Goal: Communication & Community: Ask a question

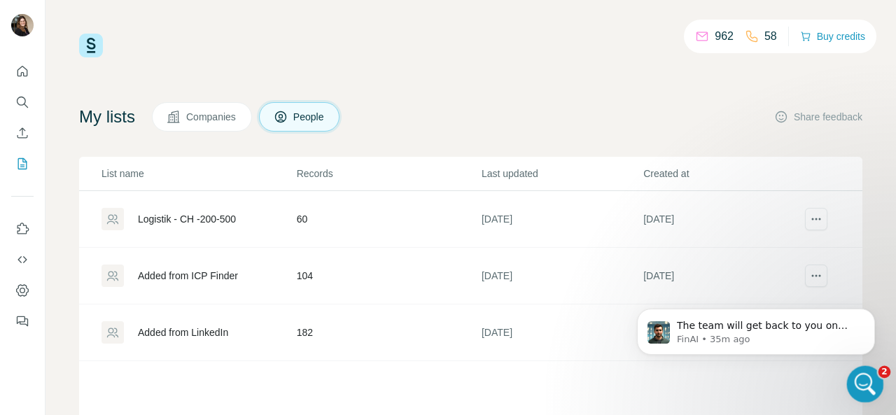
scroll to position [3018, 0]
click at [866, 380] on icon "Open Intercom Messenger" at bounding box center [863, 382] width 23 height 23
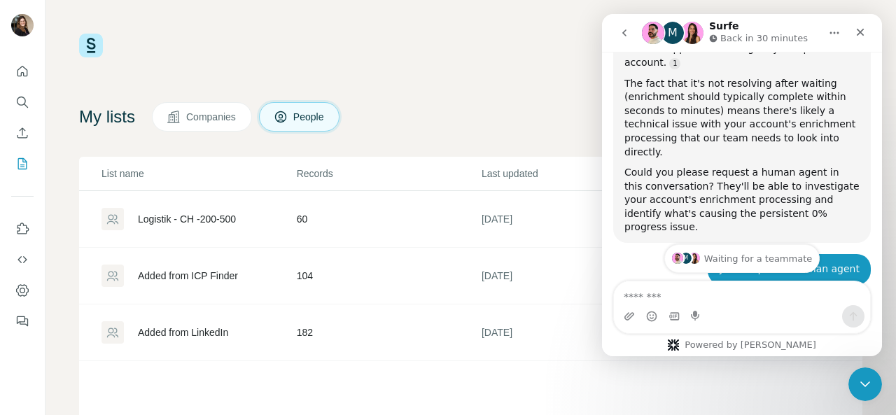
scroll to position [3041, 0]
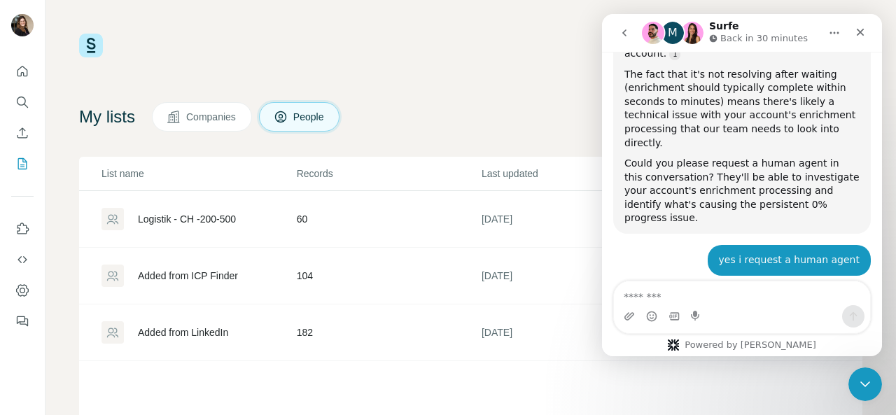
click at [749, 41] on p "Back in 30 minutes" at bounding box center [763, 38] width 87 height 14
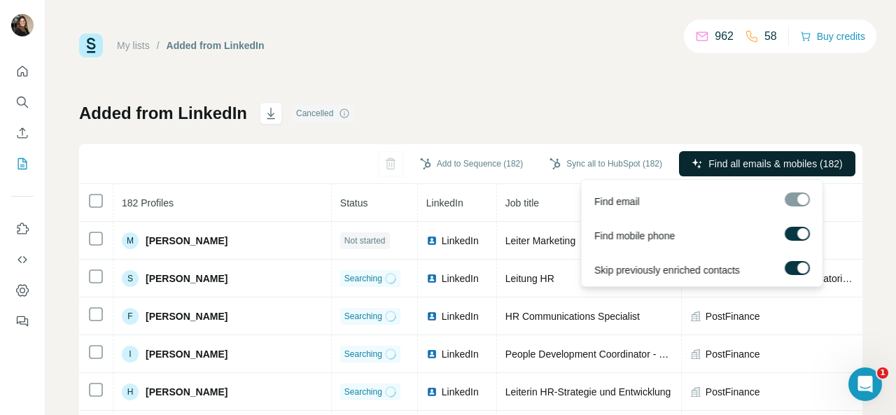
click at [719, 164] on span "Find all emails & mobiles (182)" at bounding box center [775, 164] width 134 height 14
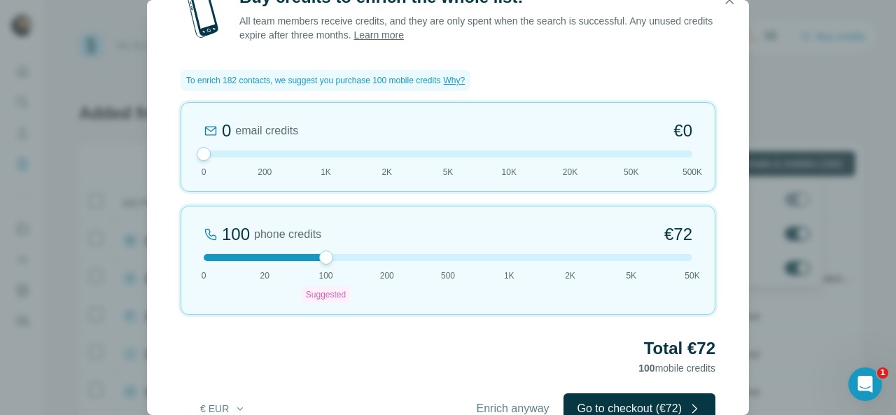
click at [816, 78] on div "Buy credits to enrich the whole list! All team members receive credits, and the…" at bounding box center [448, 207] width 896 height 415
click at [732, 4] on icon "button" at bounding box center [729, 0] width 14 height 14
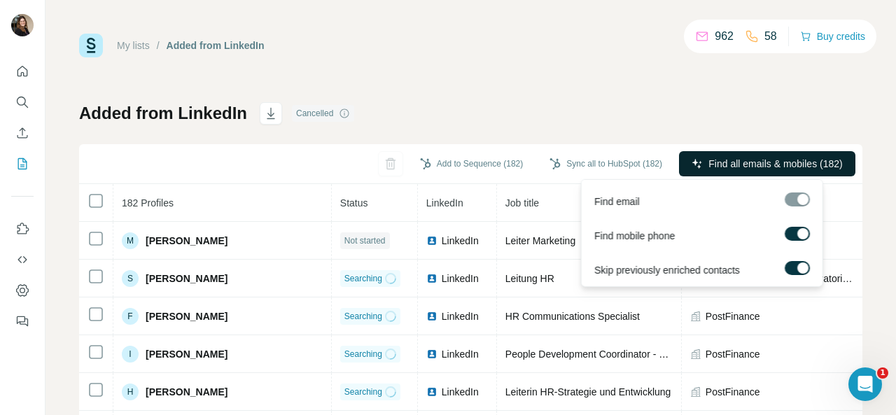
click at [695, 36] on icon at bounding box center [702, 36] width 14 height 14
click at [705, 86] on div "My lists / Added from LinkedIn 962 58 Buy credits Added from LinkedIn Cancelled…" at bounding box center [470, 294] width 783 height 520
click at [470, 127] on div "Added from LinkedIn Cancelled Add to Sequence (182) Sync all to HubSpot (182) F…" at bounding box center [470, 327] width 783 height 451
click at [302, 115] on div "Cancelled" at bounding box center [323, 113] width 62 height 17
click at [721, 171] on button "Find all emails & mobiles (182)" at bounding box center [767, 163] width 176 height 25
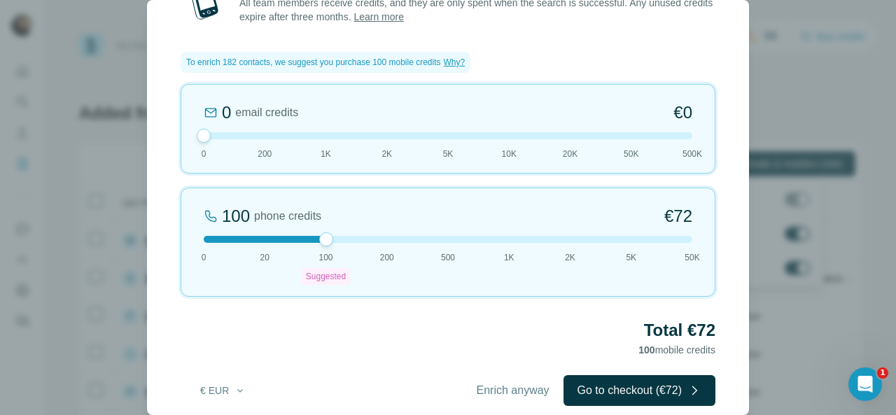
scroll to position [36, 0]
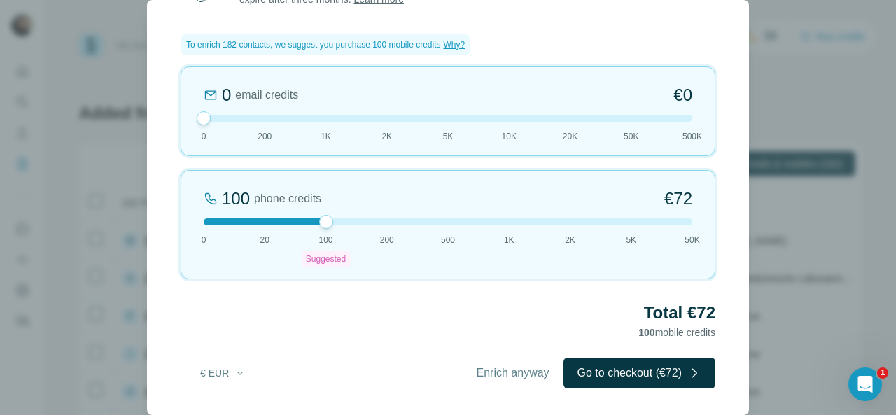
drag, startPoint x: 485, startPoint y: 374, endPoint x: 91, endPoint y: 175, distance: 441.6
click at [91, 175] on div "Buy credits to enrich the whole list! All team members receive credits, and the…" at bounding box center [448, 207] width 896 height 415
click at [895, 132] on div "Buy credits to enrich the whole list! All team members receive credits, and the…" at bounding box center [448, 207] width 896 height 415
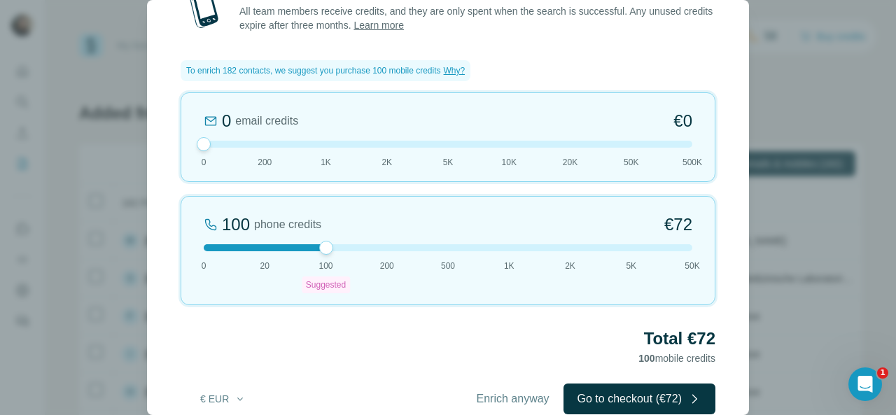
scroll to position [0, 0]
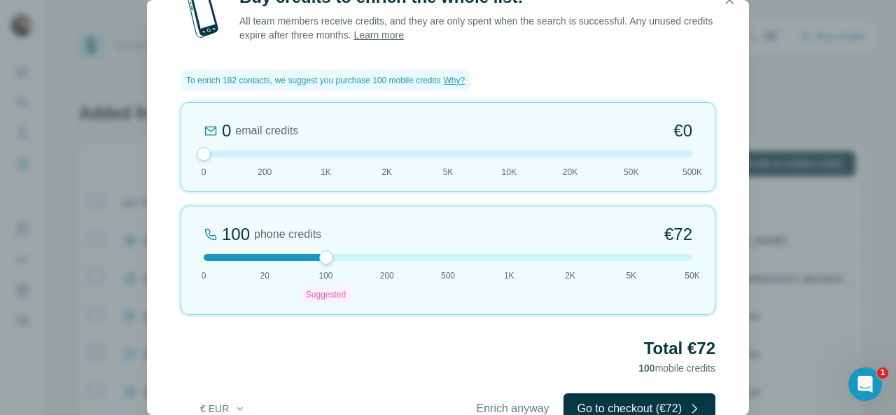
click at [725, 3] on icon "button" at bounding box center [729, 0] width 14 height 14
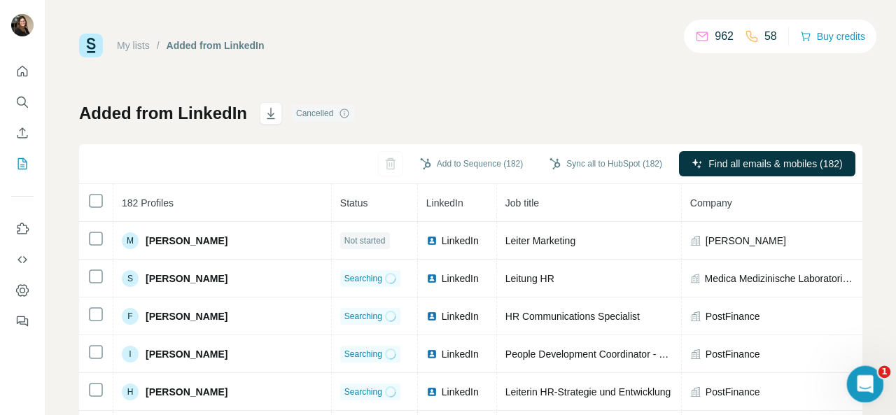
click at [863, 381] on icon "Open Intercom Messenger" at bounding box center [863, 382] width 23 height 23
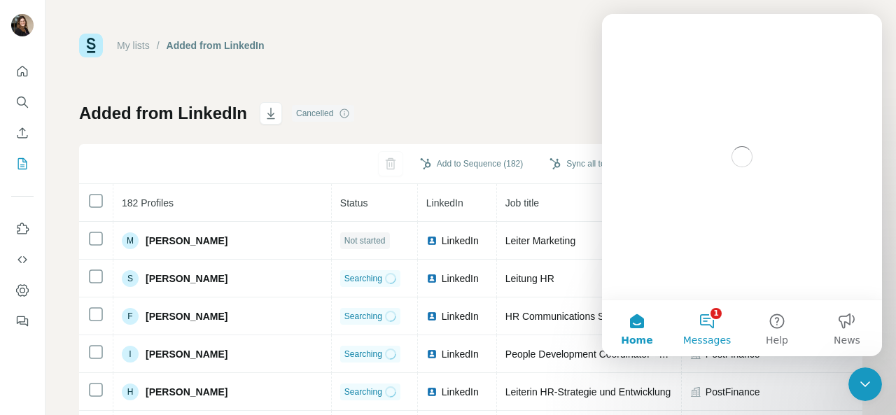
click at [716, 326] on button "1 Messages" at bounding box center [707, 328] width 70 height 56
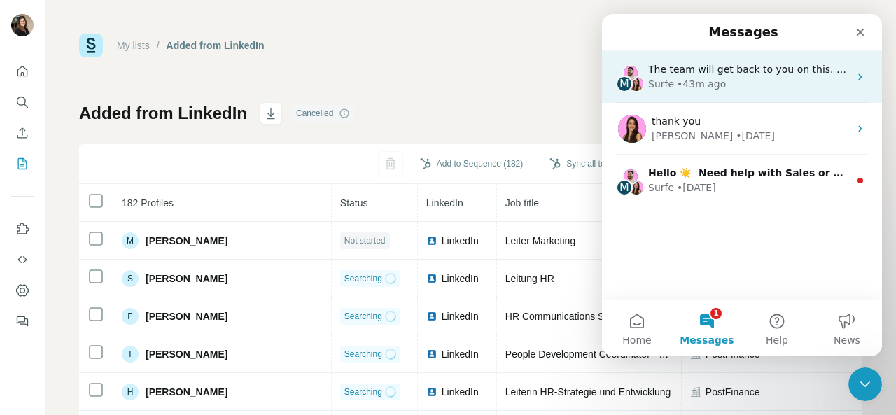
click at [770, 86] on div "Surfe • 43m ago" at bounding box center [748, 84] width 201 height 15
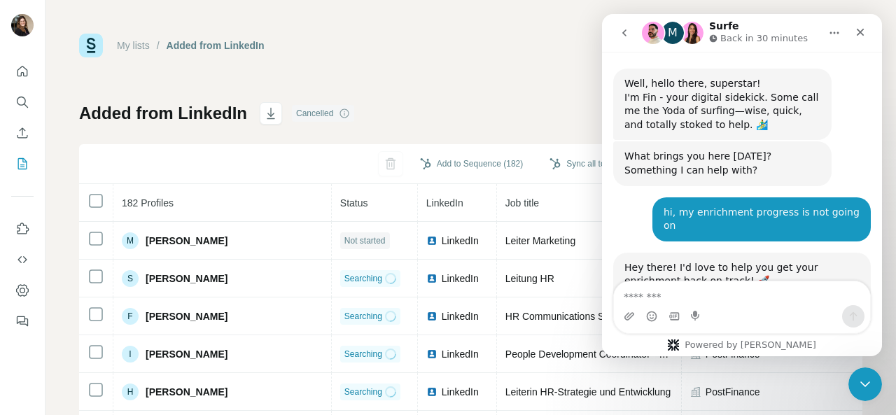
scroll to position [3018, 0]
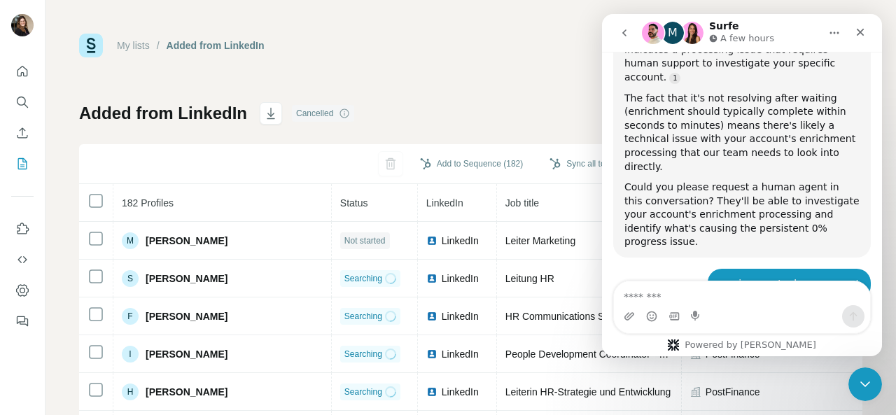
click at [714, 41] on icon "Intercom messenger" at bounding box center [714, 38] width 8 height 8
click at [712, 36] on icon "Intercom messenger" at bounding box center [714, 38] width 8 height 8
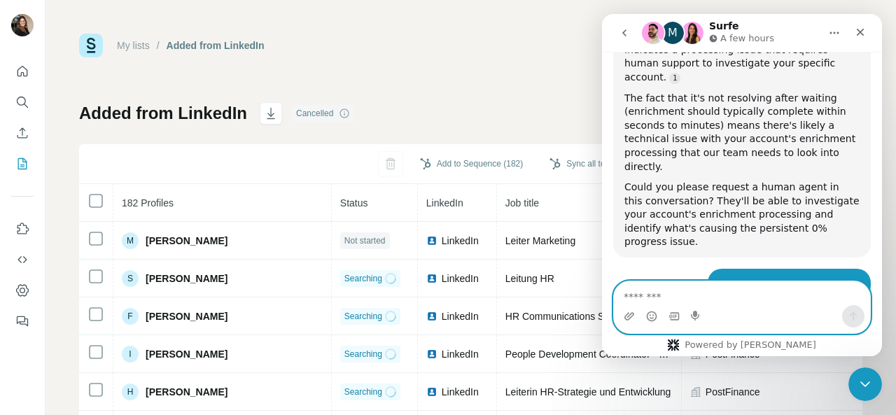
click at [693, 299] on textarea "Message…" at bounding box center [742, 293] width 256 height 24
drag, startPoint x: 709, startPoint y: 34, endPoint x: 808, endPoint y: 49, distance: 100.5
click at [808, 49] on nav "M Surfe A few hours" at bounding box center [742, 33] width 280 height 38
drag, startPoint x: 686, startPoint y: 32, endPoint x: 663, endPoint y: 33, distance: 22.4
click at [685, 32] on img "Intercom messenger" at bounding box center [692, 33] width 22 height 22
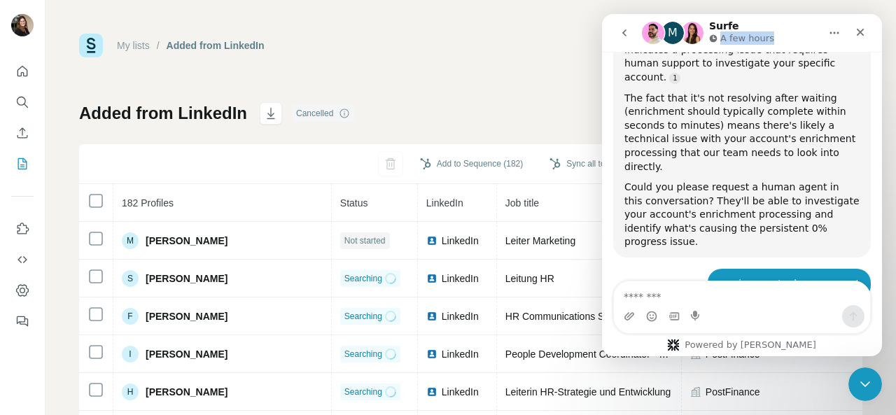
click at [661, 33] on img "Intercom messenger" at bounding box center [653, 33] width 22 height 22
click at [656, 33] on img "Intercom messenger" at bounding box center [653, 33] width 22 height 22
click at [689, 300] on textarea "Message…" at bounding box center [742, 293] width 256 height 24
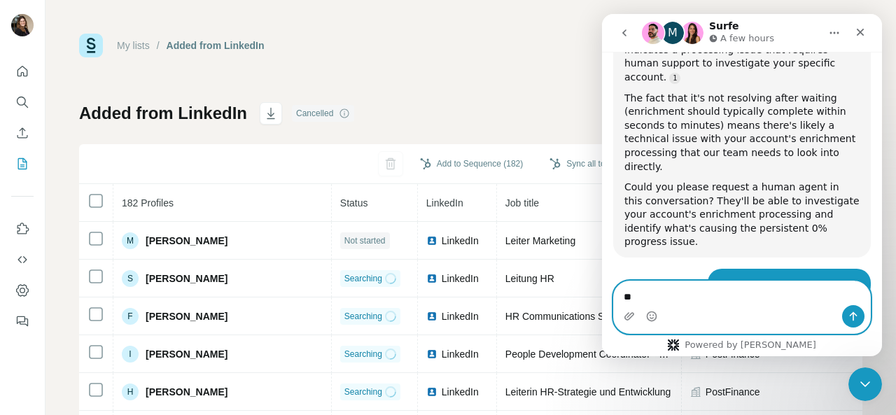
type textarea "*"
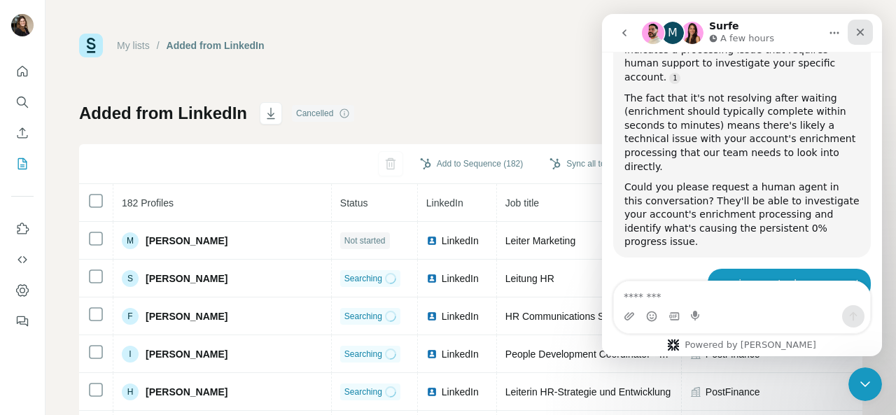
click at [850, 33] on div "Close" at bounding box center [859, 32] width 25 height 25
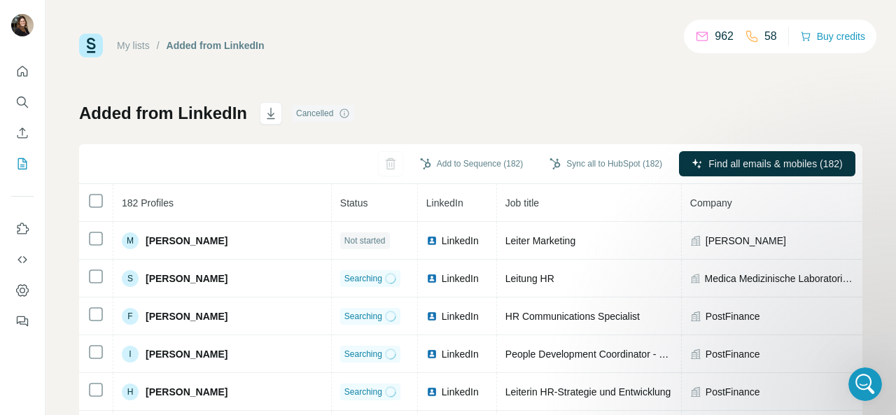
scroll to position [0, 0]
drag, startPoint x: 757, startPoint y: 31, endPoint x: 773, endPoint y: 39, distance: 17.2
click at [773, 39] on div "58" at bounding box center [761, 36] width 32 height 17
click at [761, 88] on div "My lists / Added from LinkedIn 962 58 Buy credits Added from LinkedIn Cancelled…" at bounding box center [470, 294] width 783 height 520
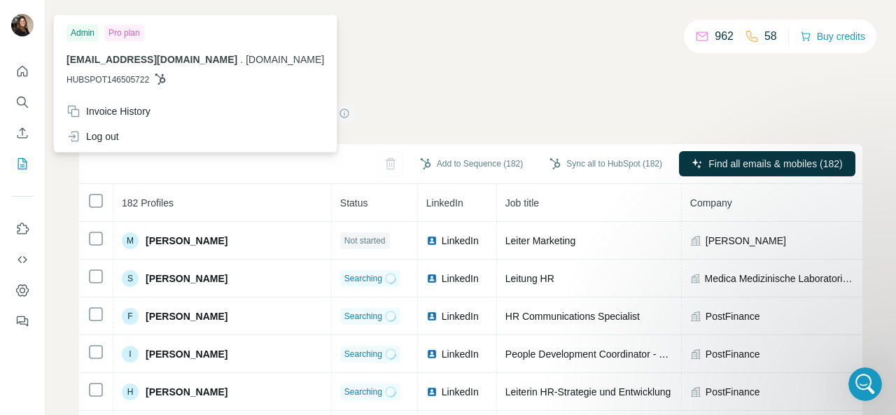
click at [27, 21] on img at bounding box center [22, 25] width 22 height 22
click at [500, 64] on div "My lists / Added from LinkedIn 962 58 Buy credits Added from LinkedIn Cancelled…" at bounding box center [470, 294] width 783 height 520
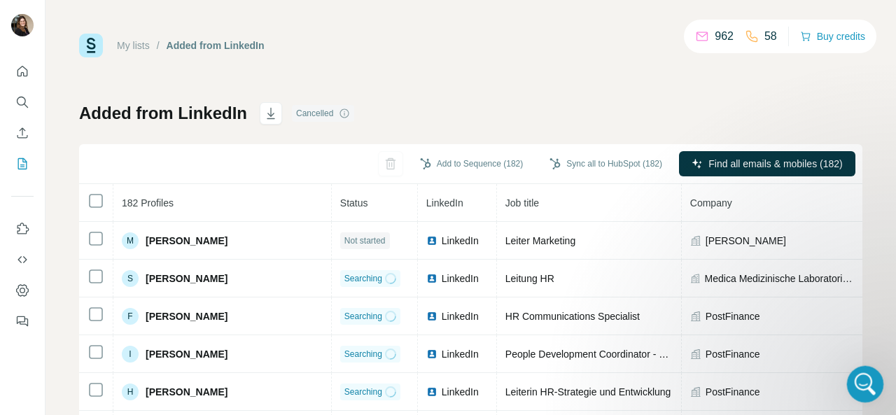
click at [858, 383] on icon "Open Intercom Messenger" at bounding box center [863, 382] width 23 height 23
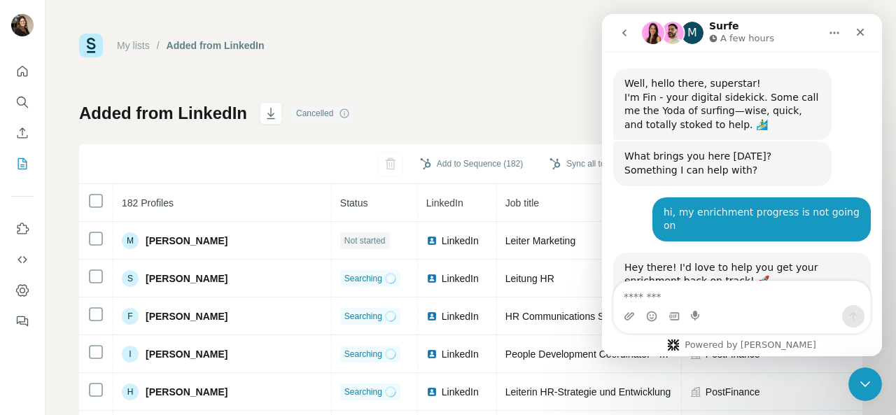
scroll to position [3018, 0]
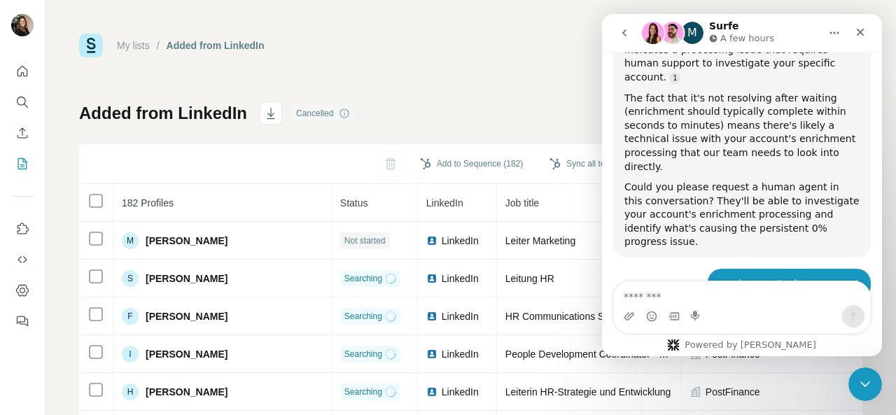
click at [706, 290] on textarea "Message…" at bounding box center [742, 293] width 256 height 24
type textarea "*"
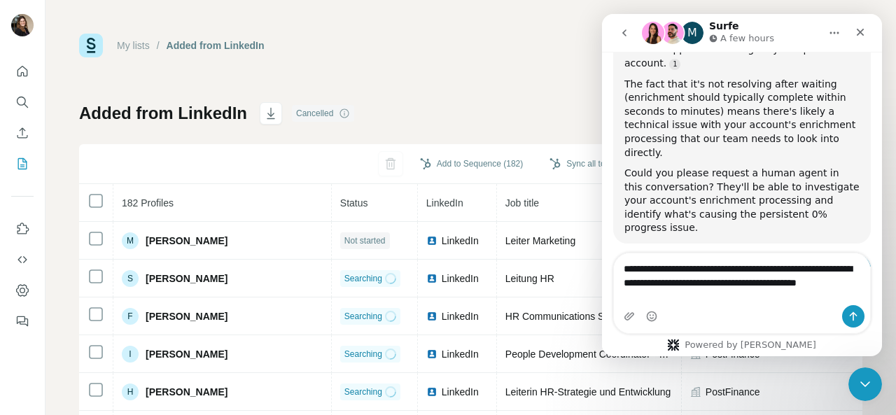
scroll to position [3046, 0]
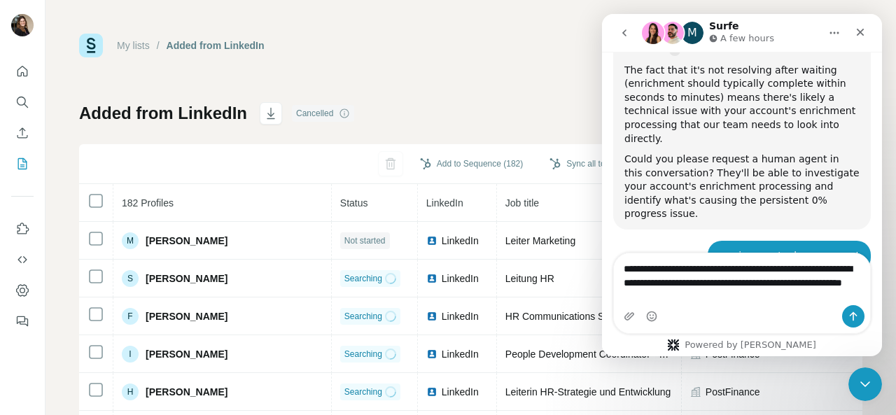
type textarea "**********"
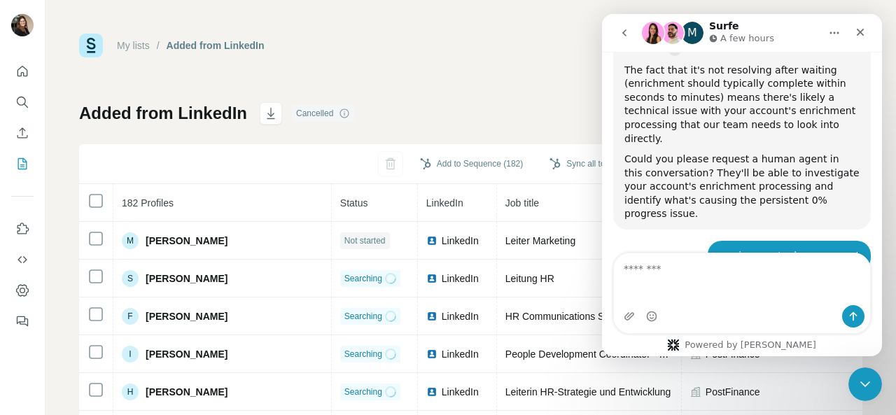
scroll to position [3087, 0]
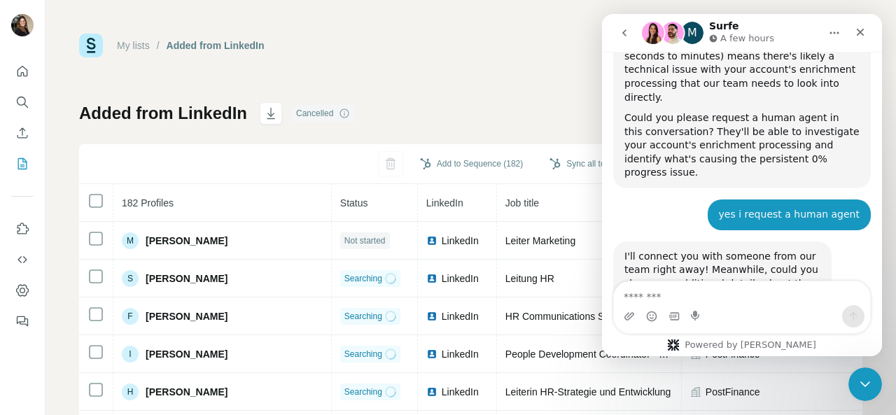
click at [670, 45] on div "M Surfe A few hours" at bounding box center [742, 33] width 262 height 27
click at [670, 38] on img "Intercom messenger" at bounding box center [672, 33] width 22 height 22
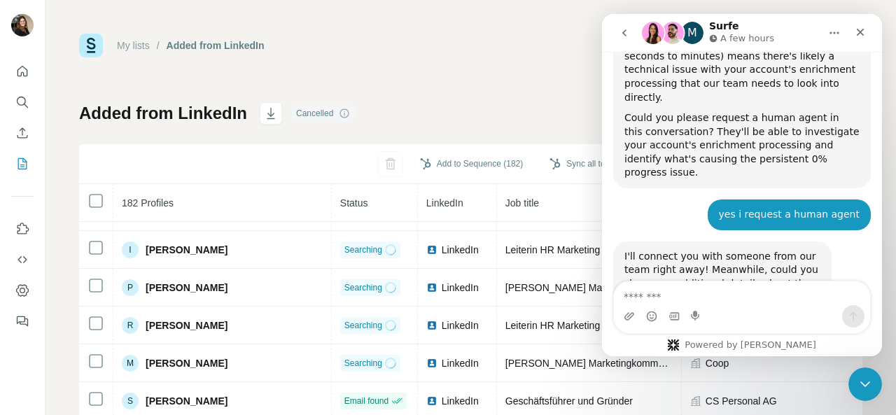
scroll to position [210, 0]
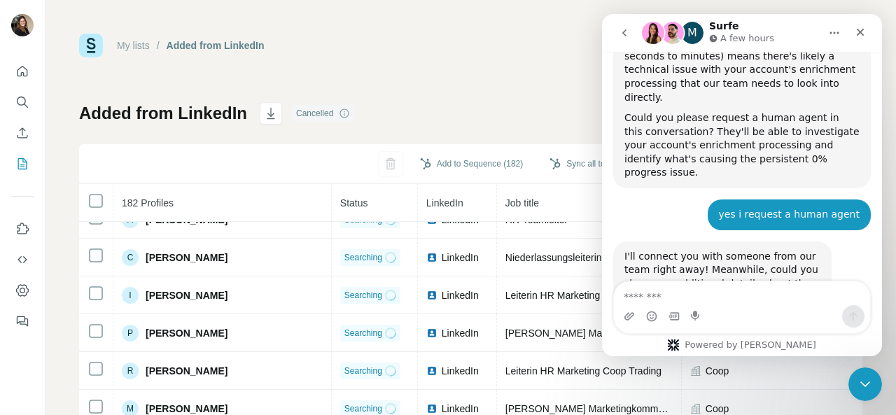
drag, startPoint x: 656, startPoint y: 185, endPoint x: 788, endPoint y: 234, distance: 140.1
copy div "Is there anyone who can help me earlier? I got an email: "Refill your credits" …"
click at [866, 33] on div "Close" at bounding box center [859, 32] width 25 height 25
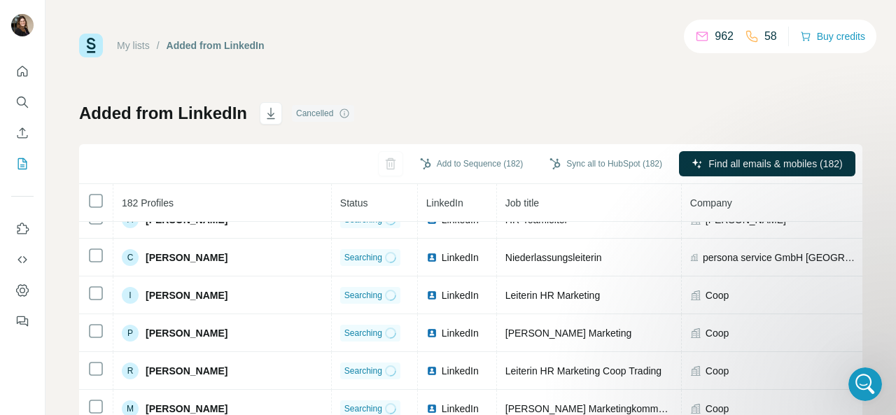
scroll to position [0, 0]
click at [779, 38] on div "962 58 Buy credits" at bounding box center [780, 37] width 192 height 34
drag, startPoint x: 754, startPoint y: 37, endPoint x: 697, endPoint y: 34, distance: 57.5
click at [751, 37] on div "58" at bounding box center [761, 36] width 32 height 17
drag, startPoint x: 682, startPoint y: 34, endPoint x: 780, endPoint y: 33, distance: 98.7
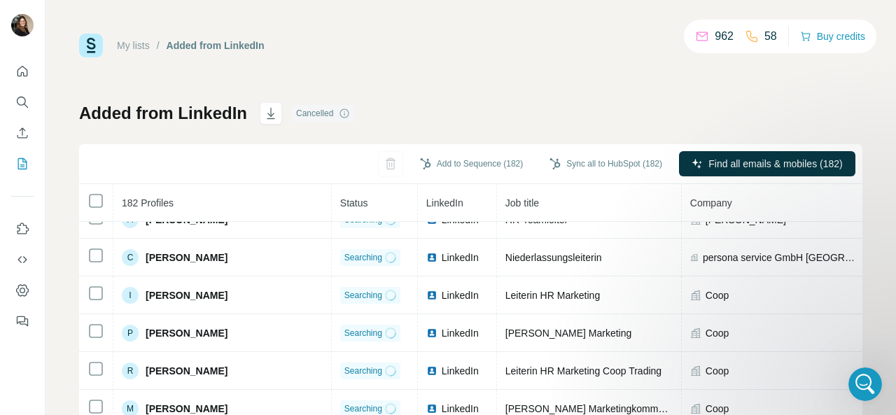
click at [780, 33] on div "962 58 Buy credits" at bounding box center [780, 37] width 192 height 34
click at [770, 32] on p "58" at bounding box center [770, 36] width 13 height 17
click at [764, 34] on p "58" at bounding box center [770, 36] width 13 height 17
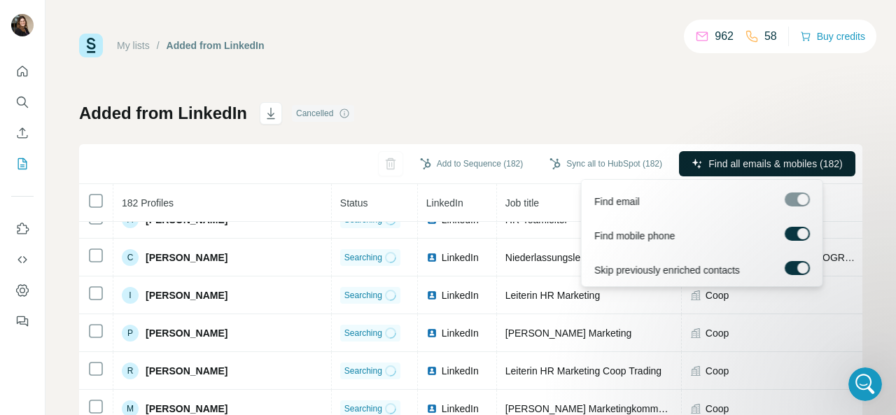
click at [752, 159] on span "Find all emails & mobiles (182)" at bounding box center [775, 164] width 134 height 14
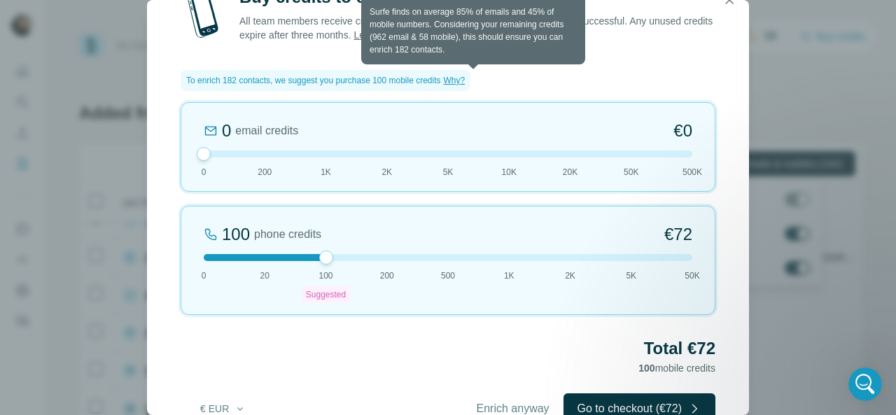
click at [465, 83] on span "Why?" at bounding box center [455, 81] width 22 height 10
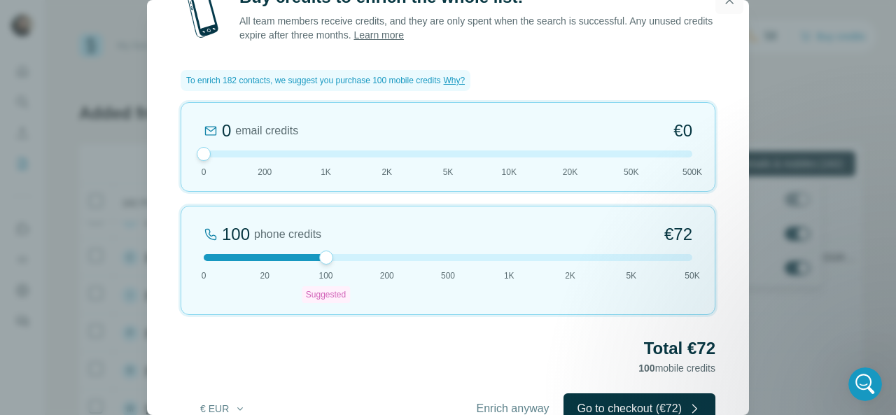
click at [731, 6] on icon "button" at bounding box center [729, 0] width 14 height 14
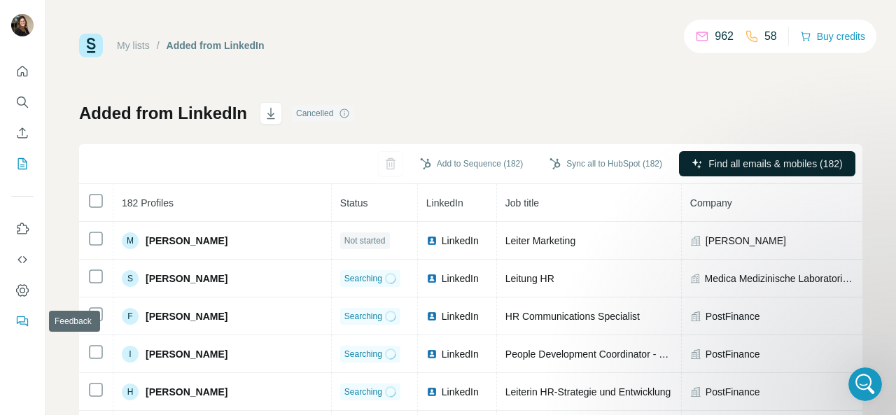
click at [20, 314] on icon "Feedback" at bounding box center [22, 321] width 14 height 14
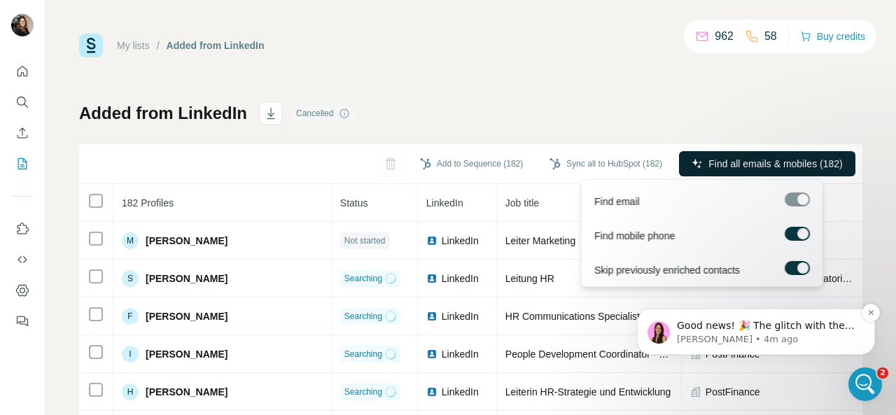
scroll to position [3796, 0]
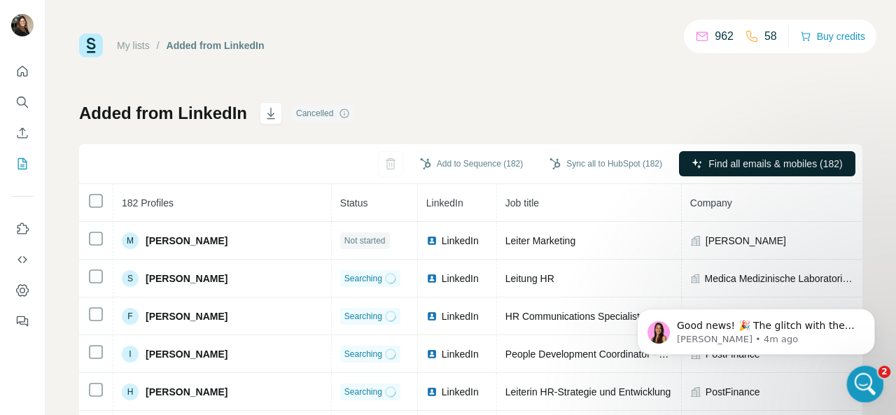
click at [869, 378] on icon "Open Intercom Messenger" at bounding box center [863, 382] width 23 height 23
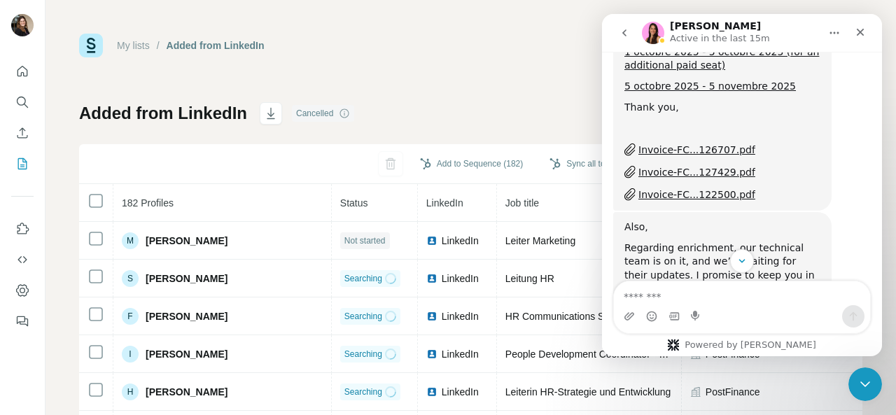
scroll to position [3820, 0]
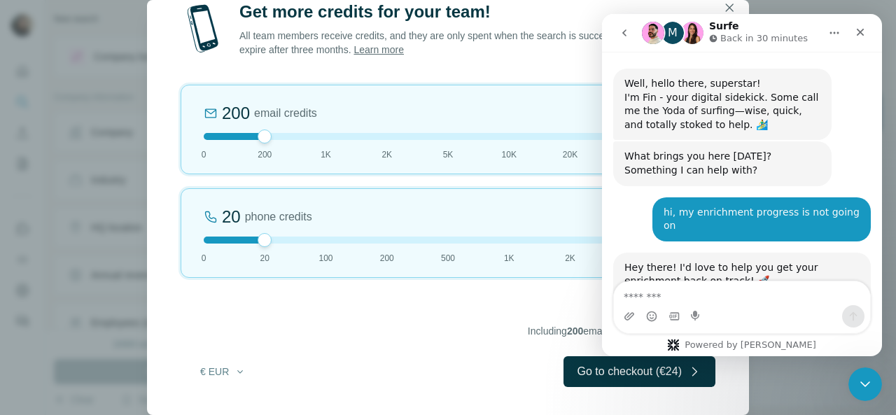
scroll to position [3018, 0]
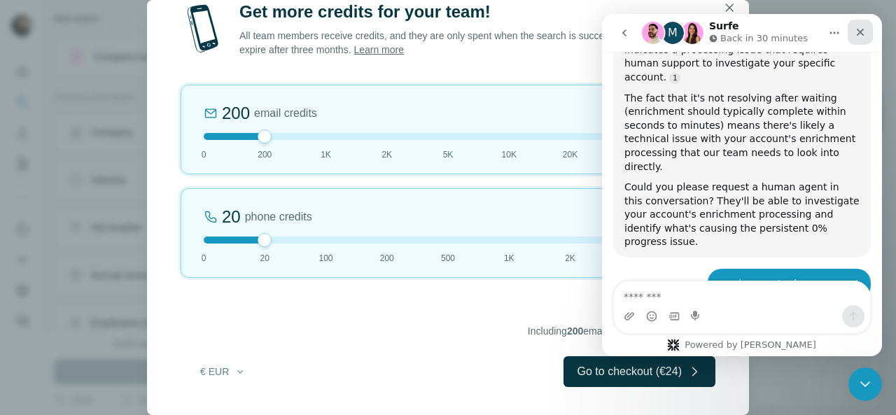
click at [859, 28] on icon "Close" at bounding box center [859, 32] width 11 height 11
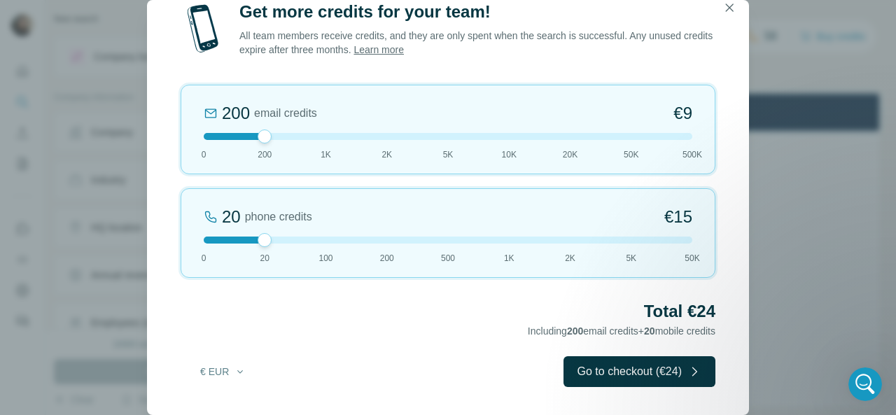
scroll to position [0, 0]
click at [717, 5] on button "button" at bounding box center [729, 8] width 28 height 28
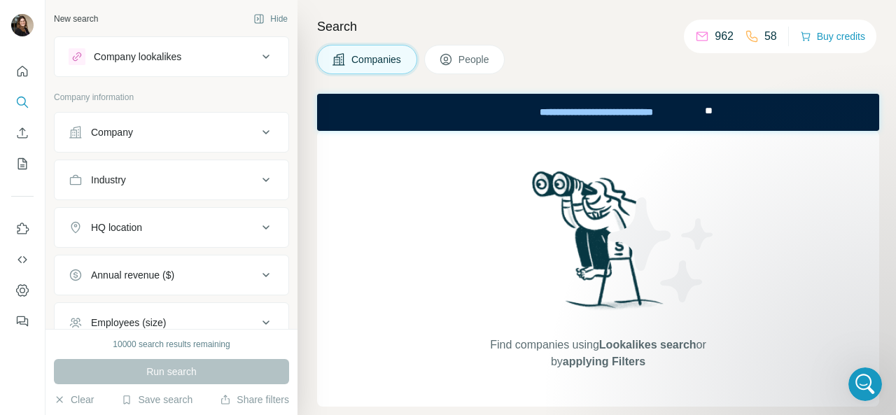
click at [753, 33] on div "58" at bounding box center [761, 36] width 32 height 17
drag, startPoint x: 753, startPoint y: 36, endPoint x: 689, endPoint y: 42, distance: 64.0
click at [695, 42] on div "962 58" at bounding box center [736, 37] width 82 height 20
click at [684, 34] on div "962 58 Buy credits" at bounding box center [780, 37] width 192 height 34
click at [16, 293] on icon "Dashboard" at bounding box center [22, 290] width 14 height 14
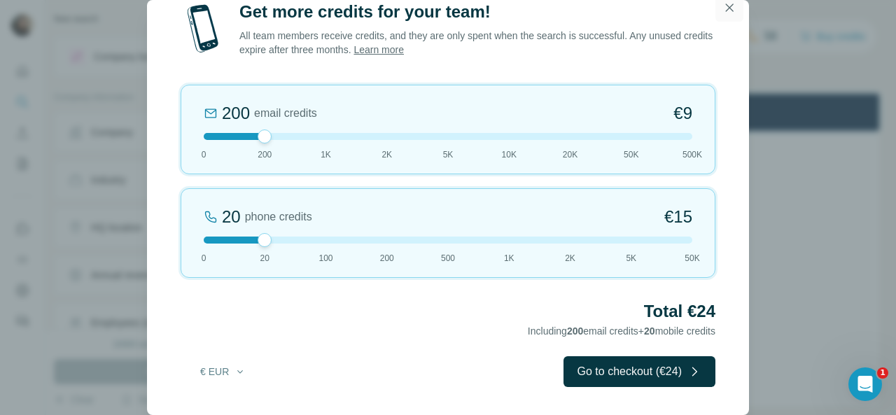
click at [728, 13] on icon "button" at bounding box center [729, 8] width 14 height 14
click at [729, 10] on icon "button" at bounding box center [729, 8] width 14 height 14
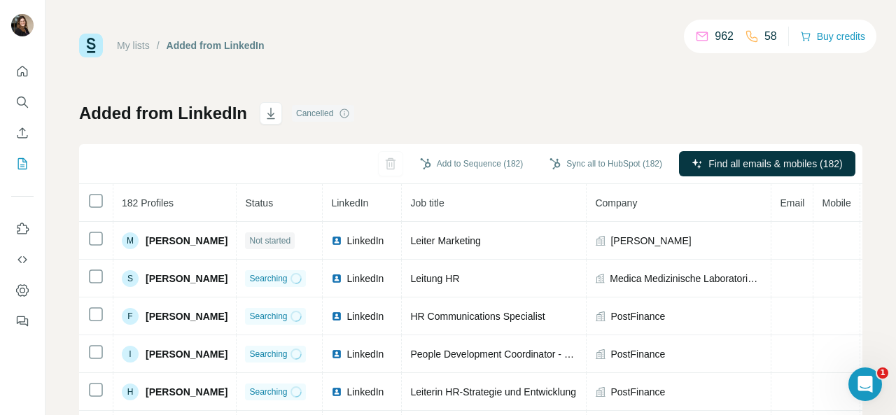
click at [301, 113] on div "Cancelled" at bounding box center [323, 113] width 62 height 17
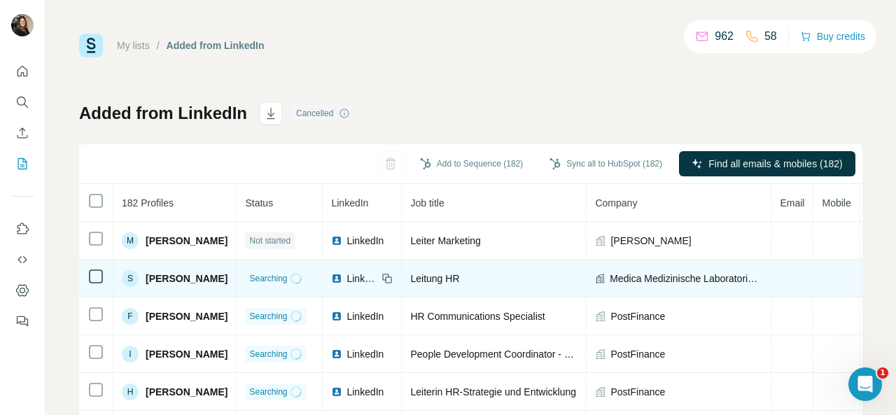
click at [303, 275] on icon at bounding box center [296, 279] width 14 height 14
click at [869, 386] on icon "Open Intercom Messenger" at bounding box center [863, 382] width 23 height 23
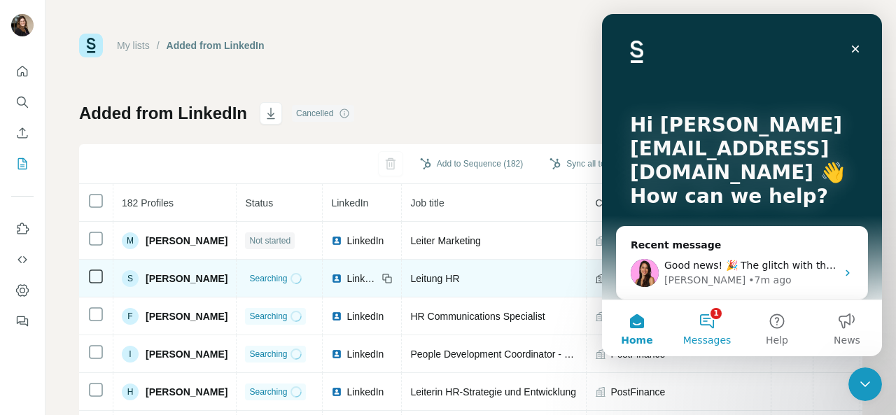
click at [717, 327] on button "1 Messages" at bounding box center [707, 328] width 70 height 56
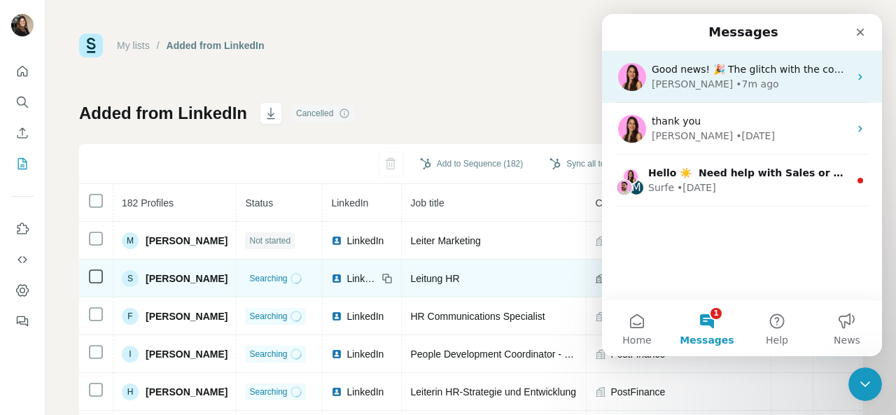
click at [763, 86] on div "Aurélie • 7m ago" at bounding box center [750, 84] width 197 height 15
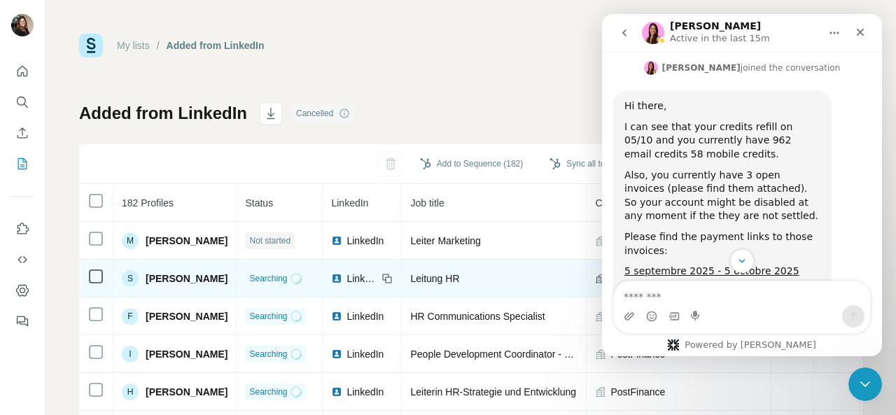
scroll to position [3516, 0]
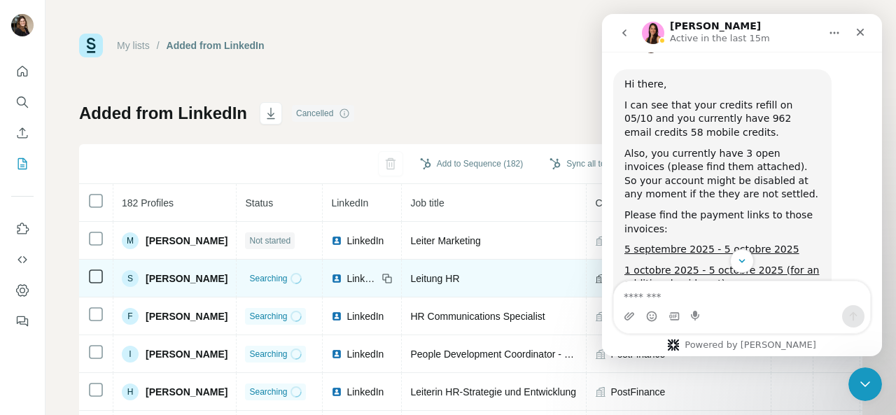
click at [511, 24] on div "My lists / Added from LinkedIn 962 58 Buy credits Added from LinkedIn Cancelled…" at bounding box center [470, 207] width 850 height 415
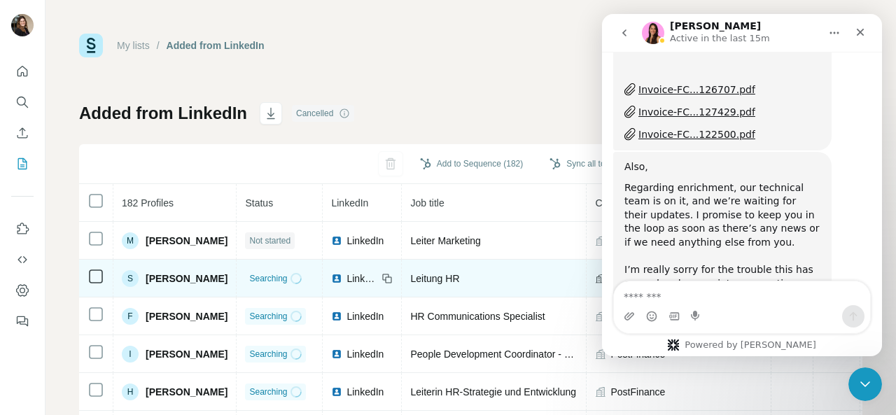
scroll to position [3796, 0]
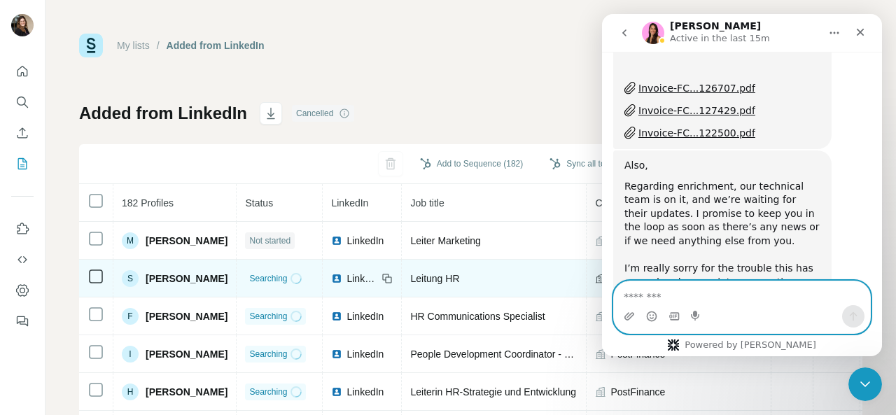
click at [688, 295] on textarea "Message…" at bounding box center [742, 293] width 256 height 24
type textarea "**"
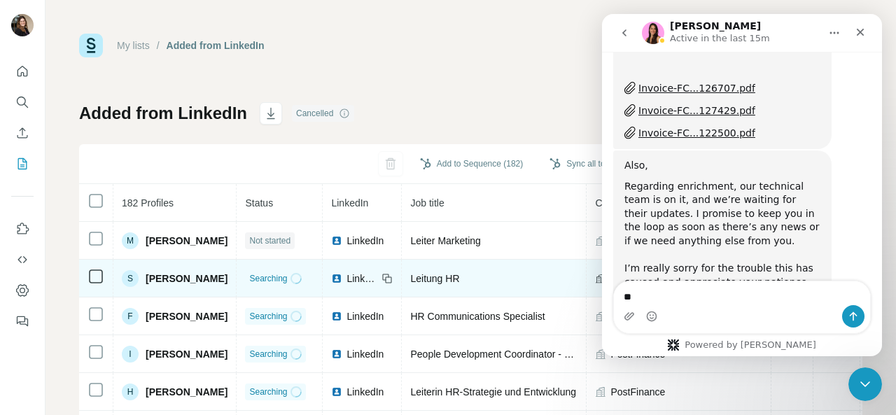
click at [294, 6] on div "My lists / Added from LinkedIn 962 58 Buy credits Added from LinkedIn Cancelled…" at bounding box center [470, 207] width 850 height 415
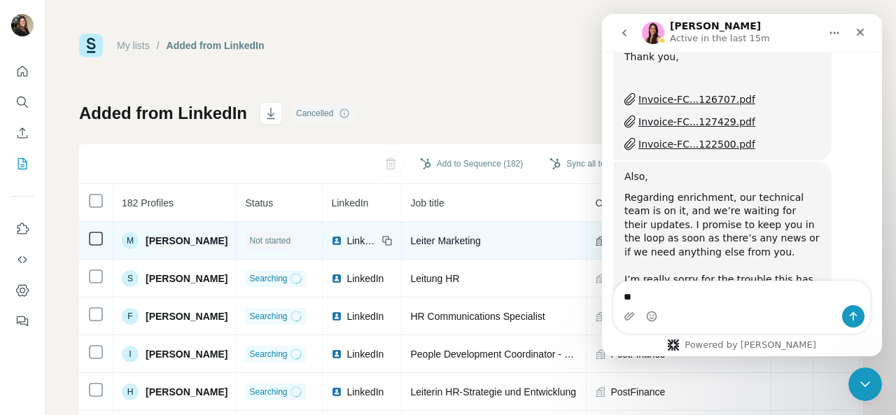
scroll to position [3796, 0]
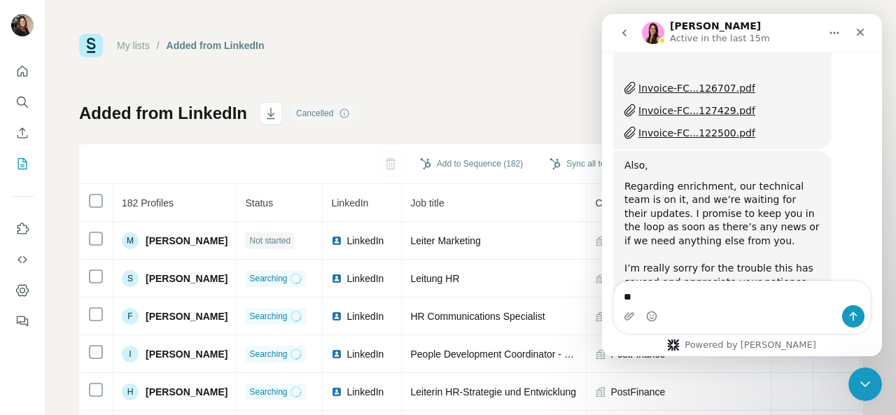
drag, startPoint x: 687, startPoint y: 305, endPoint x: 1202, endPoint y: 316, distance: 514.5
click at [602, 302] on html "Aurélie Active in the last 15m Well, hello there, superstar! I'm Fin - your dig…" at bounding box center [742, 185] width 280 height 342
click at [679, 288] on textarea "**" at bounding box center [742, 293] width 257 height 24
type textarea "**********"
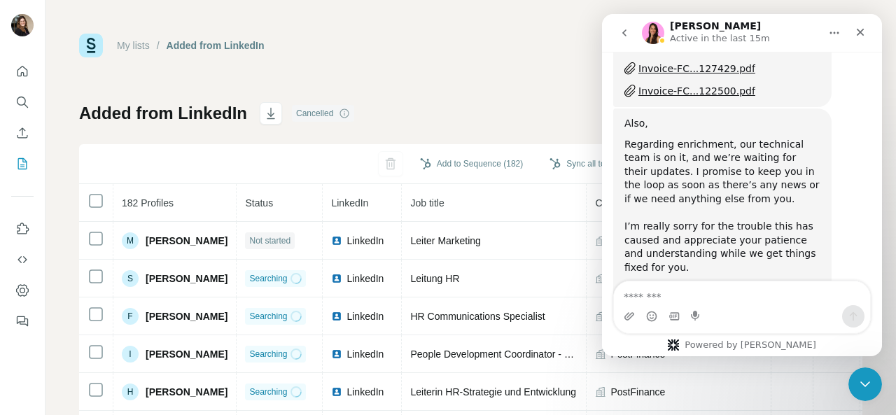
click at [428, 117] on div "Added from LinkedIn Cancelled Add to Sequence (182) Sync all to HubSpot (182) F…" at bounding box center [470, 327] width 783 height 451
click at [863, 31] on icon "Close" at bounding box center [859, 32] width 11 height 11
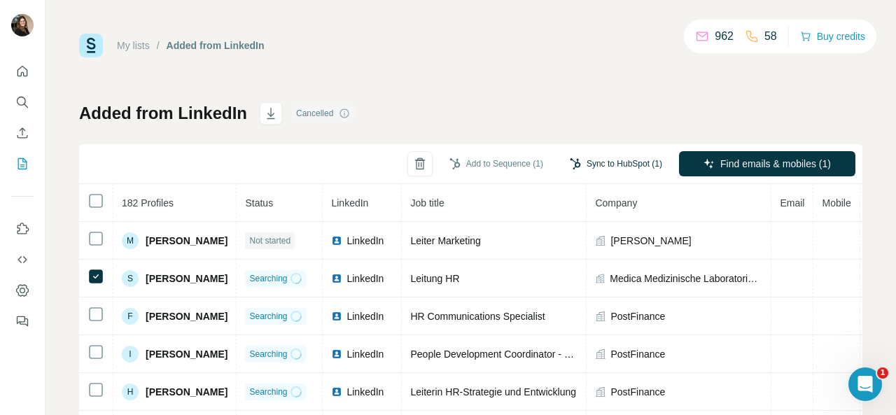
click at [607, 163] on button "Sync to HubSpot (1)" at bounding box center [616, 163] width 112 height 21
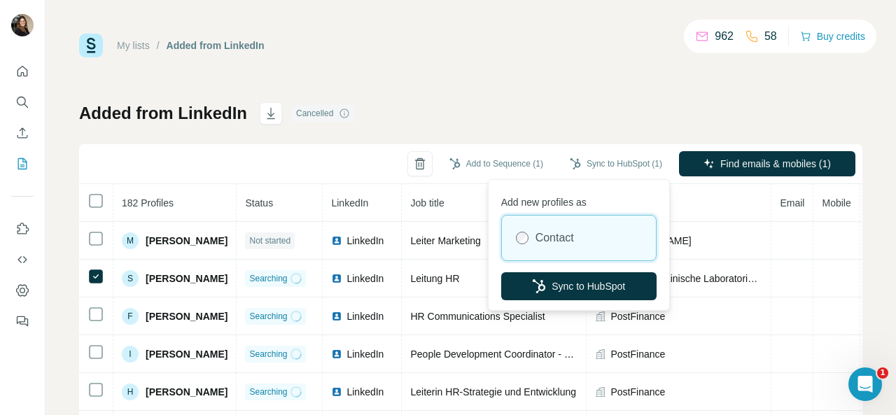
click at [581, 91] on div "My lists / Added from LinkedIn 962 58 Buy credits Added from LinkedIn Cancelled…" at bounding box center [470, 294] width 783 height 520
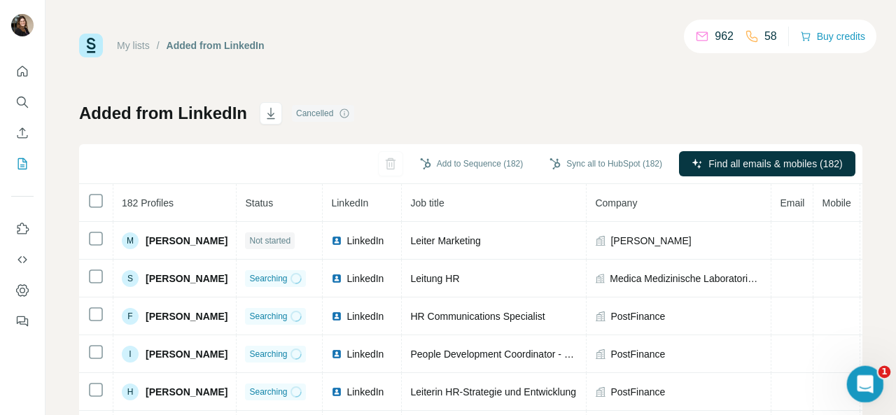
click at [867, 382] on icon "Open Intercom Messenger" at bounding box center [863, 382] width 23 height 23
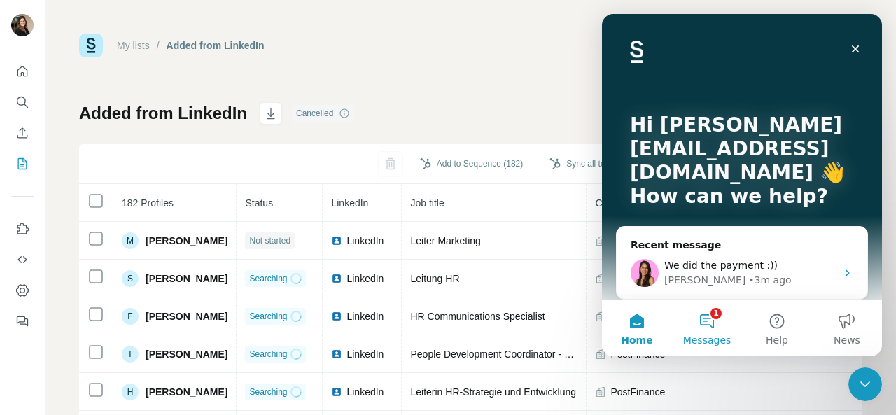
click at [705, 330] on button "1 Messages" at bounding box center [707, 328] width 70 height 56
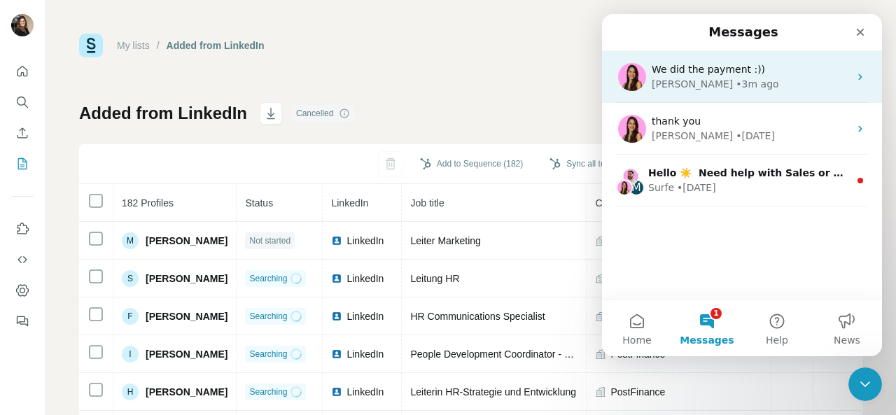
click at [729, 80] on div "[PERSON_NAME] • 3m ago" at bounding box center [750, 84] width 197 height 15
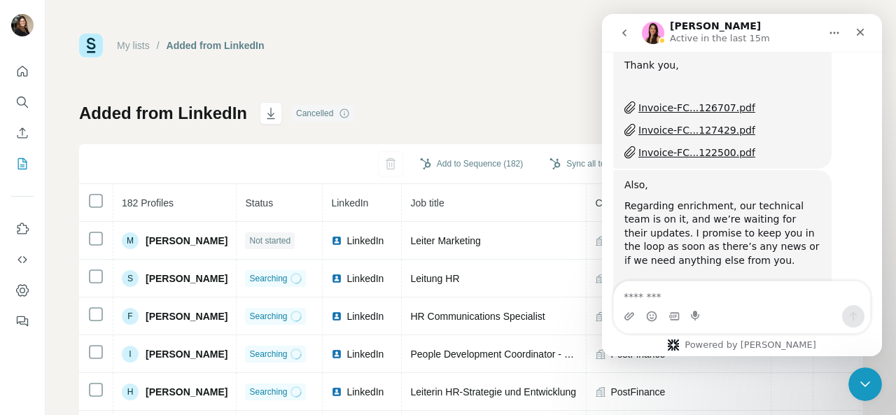
scroll to position [3838, 0]
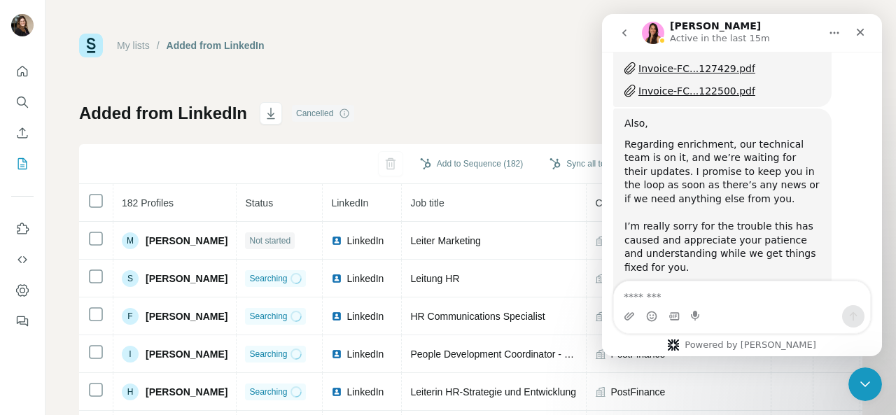
click at [485, 76] on div "My lists / Added from LinkedIn 962 58 Buy credits Added from LinkedIn Cancelled…" at bounding box center [470, 294] width 783 height 520
click at [858, 34] on icon "Close" at bounding box center [861, 33] width 8 height 8
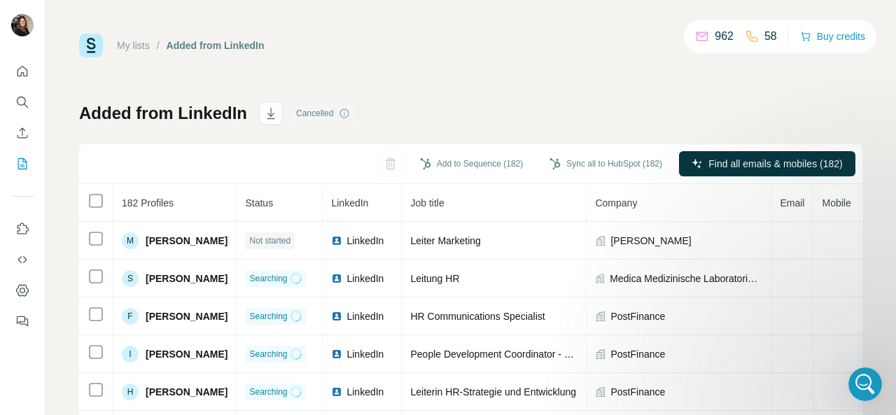
click at [307, 113] on div "Cancelled" at bounding box center [323, 113] width 62 height 17
click at [345, 113] on icon at bounding box center [344, 113] width 11 height 11
click at [343, 113] on icon at bounding box center [344, 113] width 11 height 11
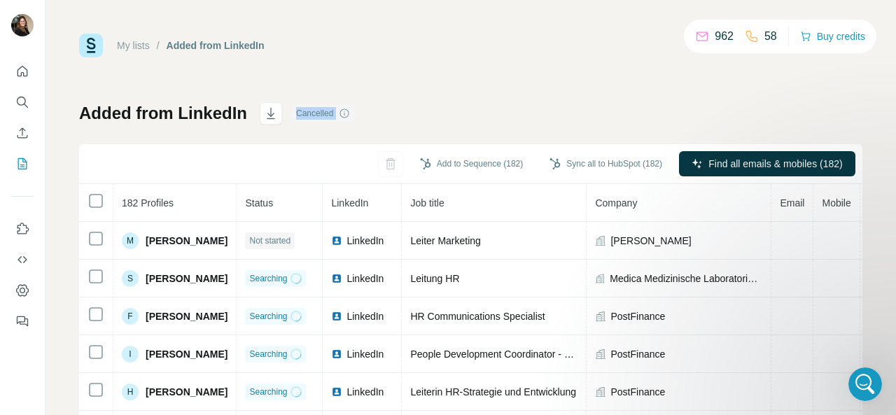
click at [344, 113] on icon at bounding box center [344, 113] width 11 height 11
click at [279, 113] on button "button" at bounding box center [271, 113] width 22 height 22
click at [22, 77] on icon "Quick start" at bounding box center [22, 71] width 14 height 14
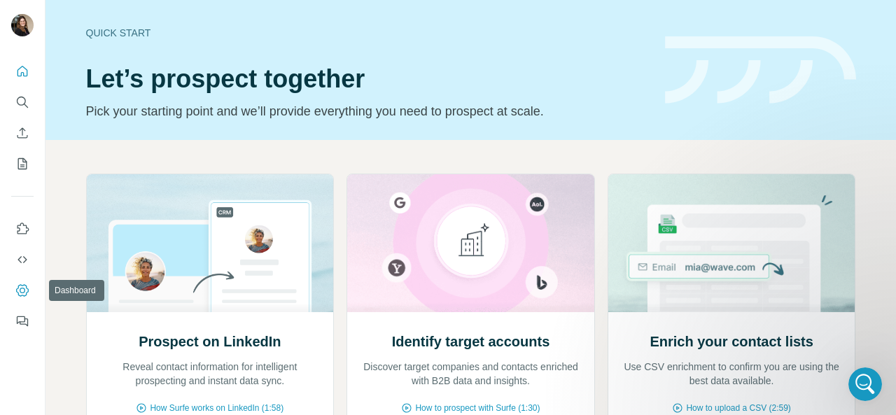
click at [20, 288] on icon "Dashboard" at bounding box center [22, 290] width 14 height 14
click at [24, 69] on icon "Quick start" at bounding box center [22, 71] width 14 height 14
click at [28, 94] on button "Search" at bounding box center [22, 102] width 22 height 25
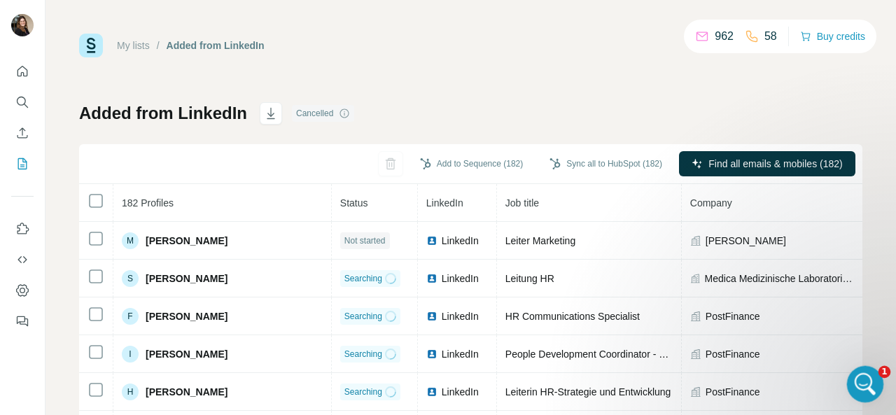
click at [856, 376] on icon "Open Intercom Messenger" at bounding box center [863, 382] width 23 height 23
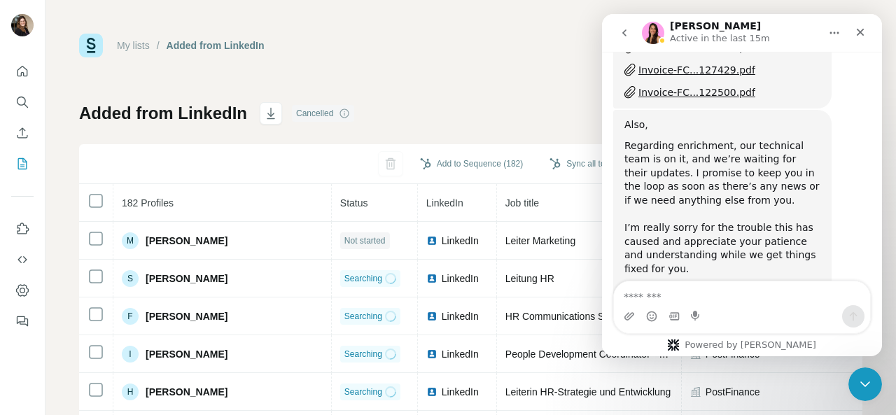
scroll to position [3838, 0]
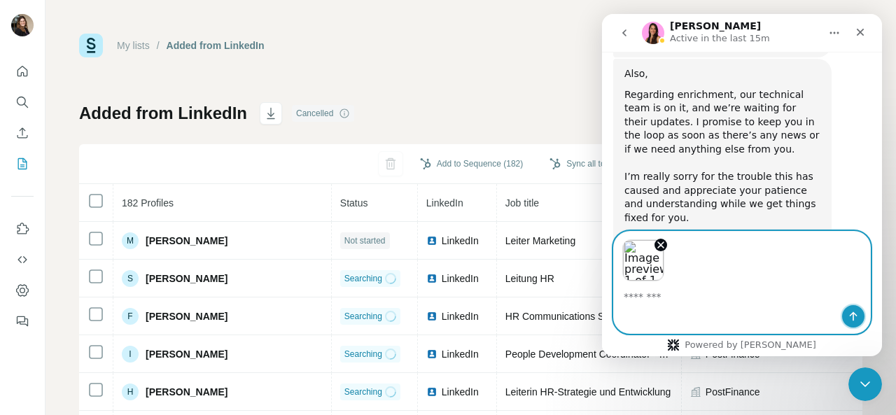
click at [845, 316] on button "Send a message…" at bounding box center [853, 316] width 22 height 22
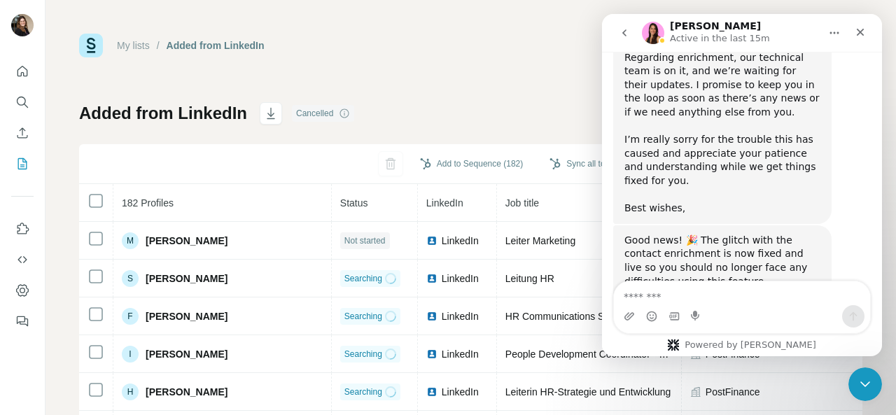
scroll to position [3926, 0]
click at [705, 303] on textarea "Message…" at bounding box center [742, 293] width 256 height 24
type textarea "*"
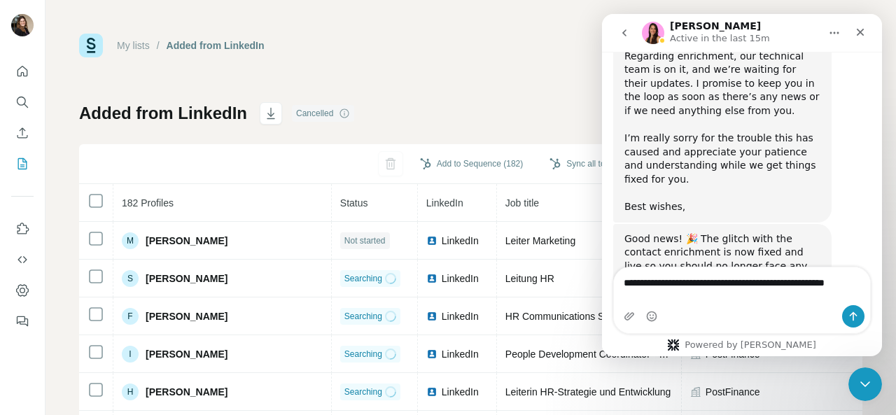
scroll to position [3940, 0]
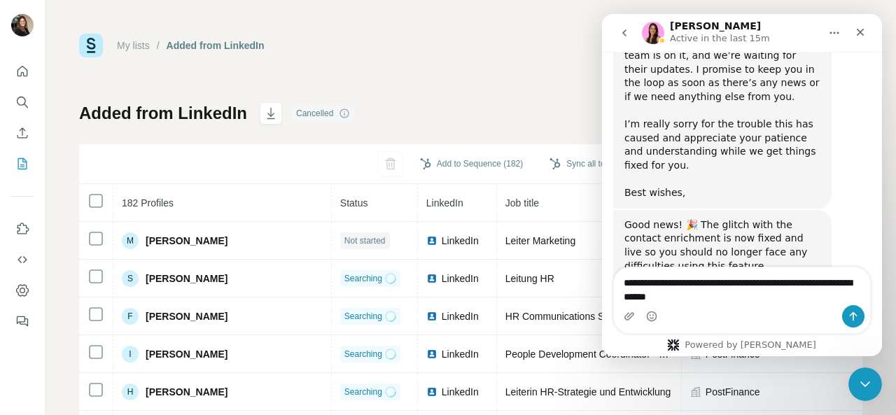
type textarea "**********"
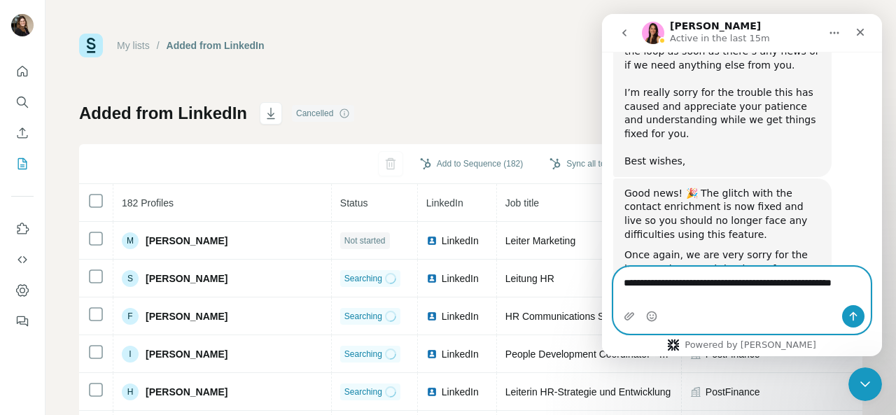
scroll to position [3985, 0]
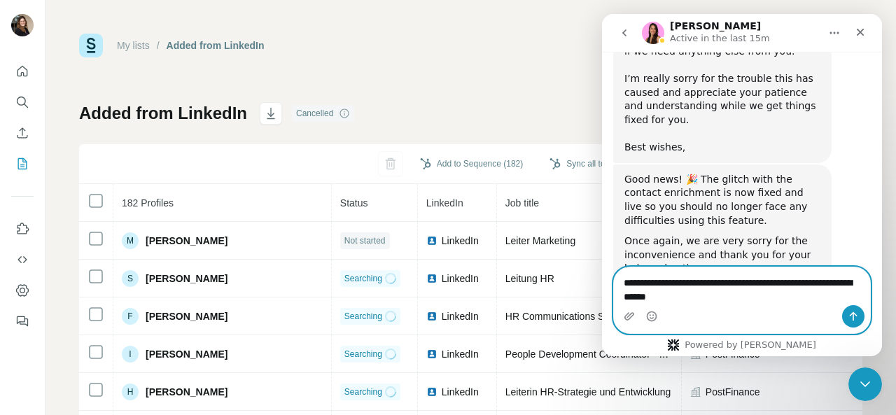
type textarea "**********"
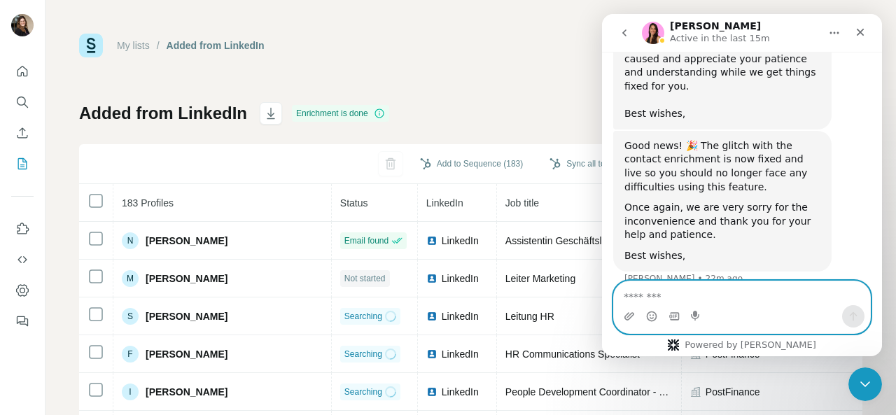
scroll to position [4017, 0]
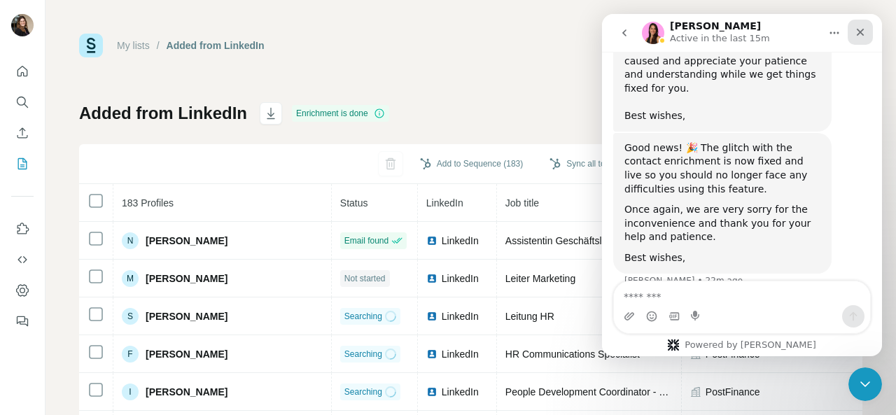
click at [862, 31] on icon "Close" at bounding box center [859, 32] width 11 height 11
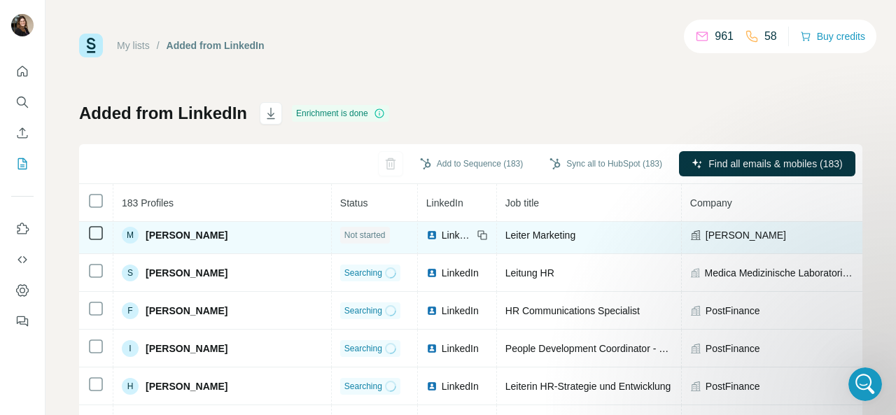
scroll to position [0, 0]
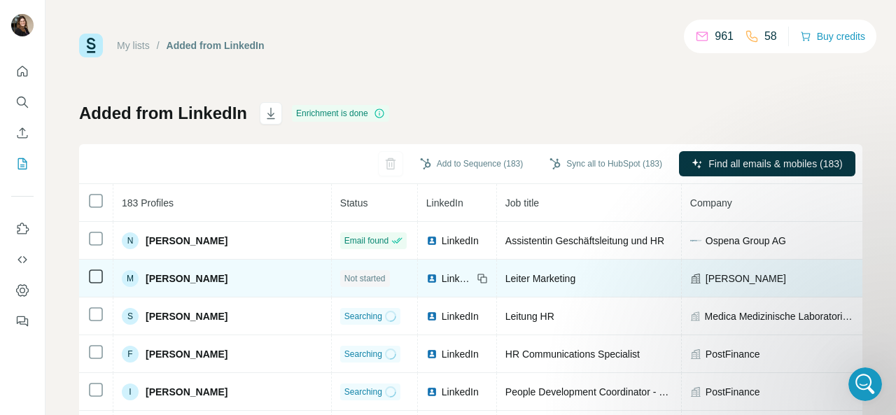
click at [344, 282] on span "Not started" at bounding box center [364, 278] width 41 height 13
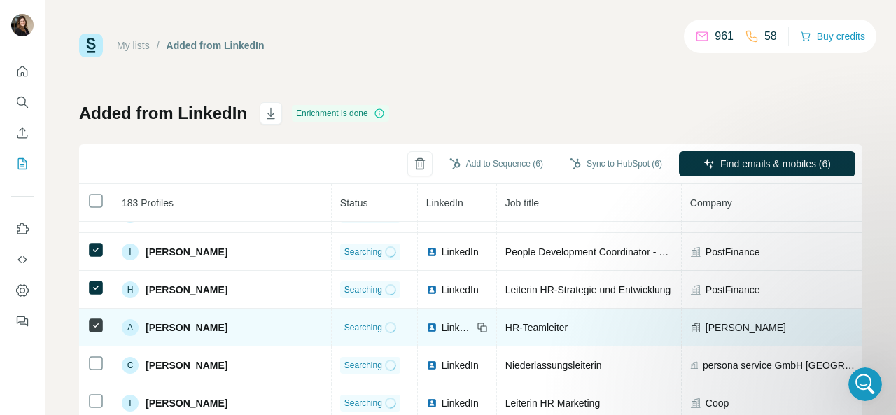
scroll to position [280, 0]
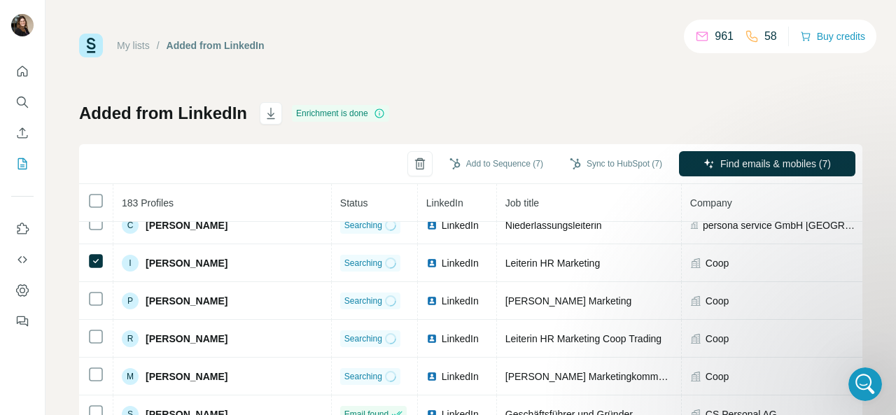
click at [99, 220] on th at bounding box center [96, 203] width 34 height 38
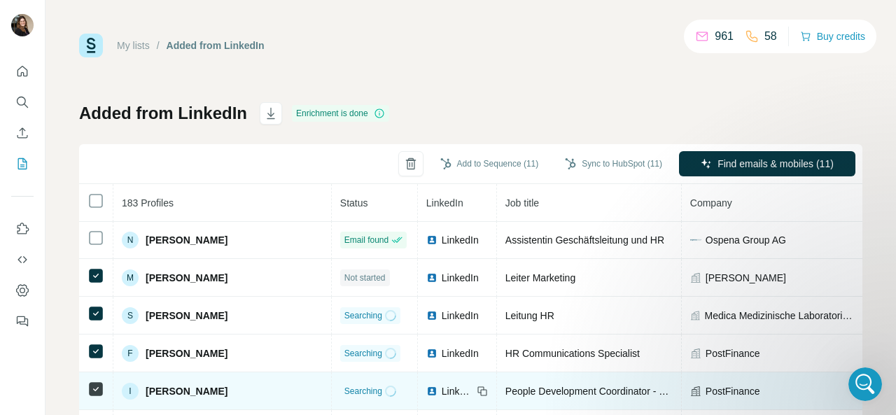
scroll to position [0, 0]
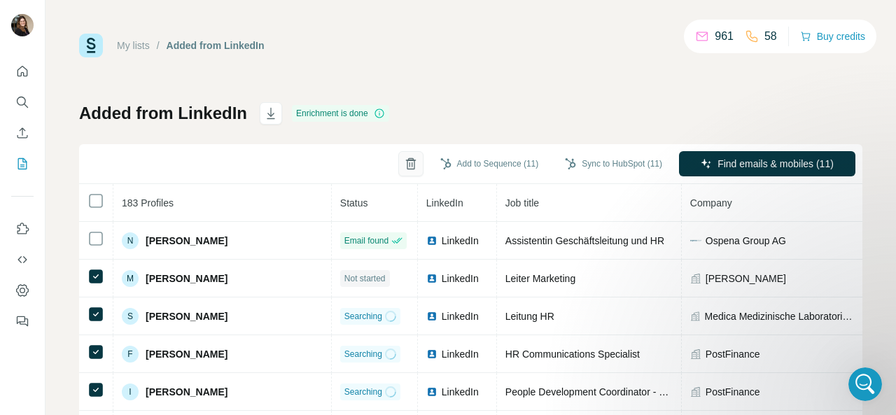
click at [404, 159] on icon "button" at bounding box center [411, 164] width 14 height 14
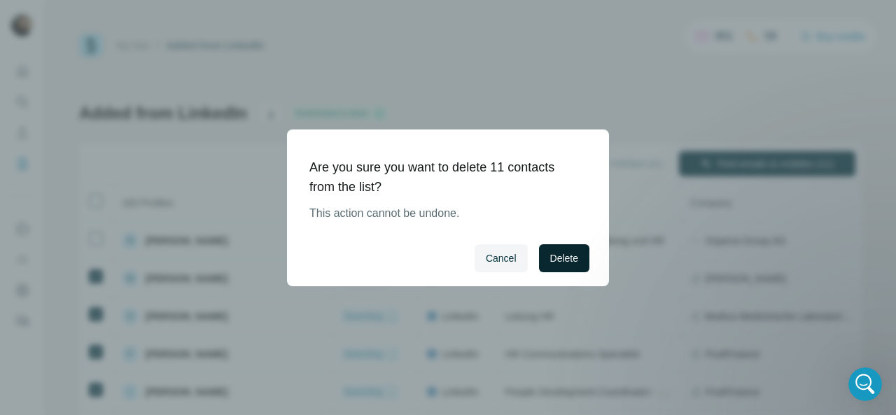
click at [551, 257] on span "Delete" at bounding box center [564, 258] width 28 height 14
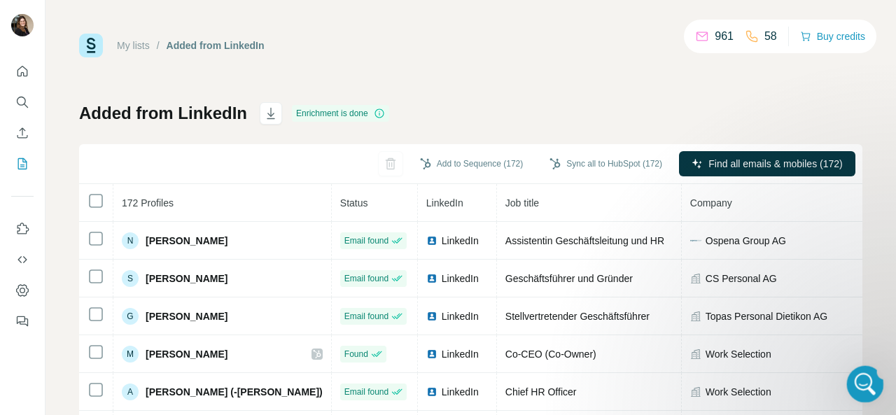
click at [860, 367] on div "Open Intercom Messenger" at bounding box center [863, 382] width 46 height 46
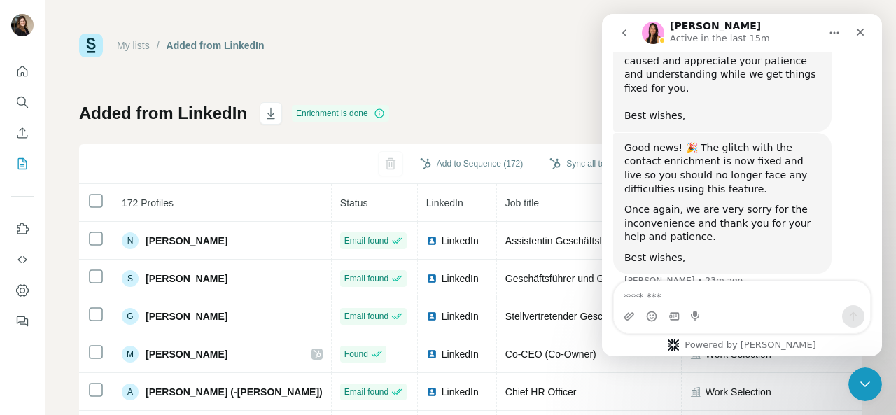
scroll to position [4017, 0]
type textarea "*"
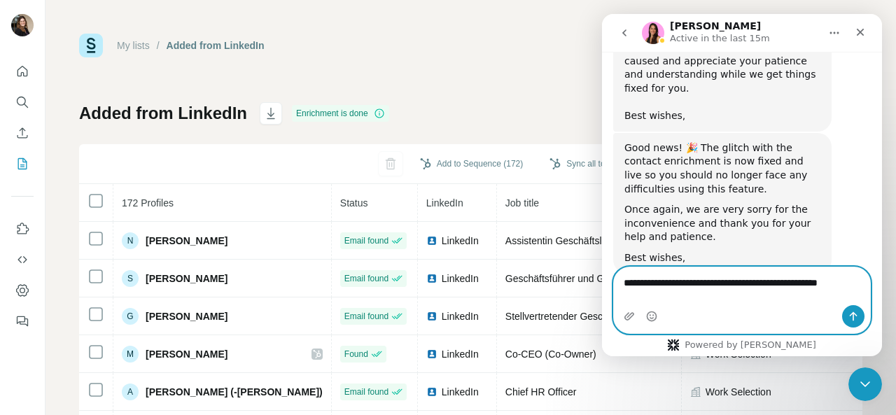
type textarea "**********"
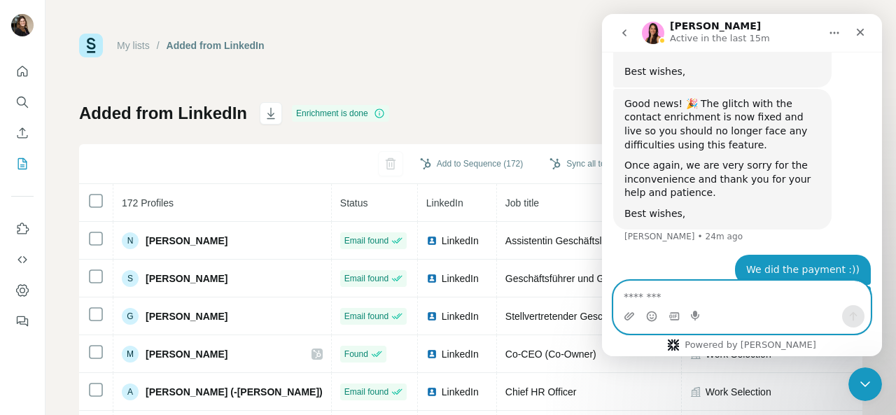
scroll to position [4062, 0]
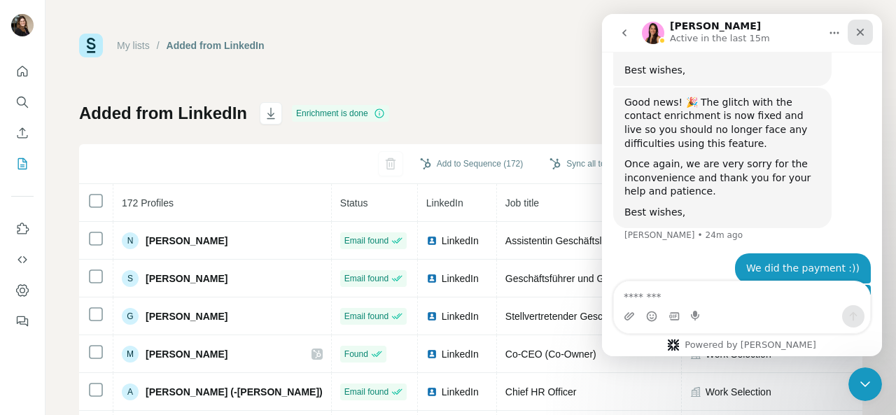
click at [859, 29] on icon "Close" at bounding box center [859, 32] width 11 height 11
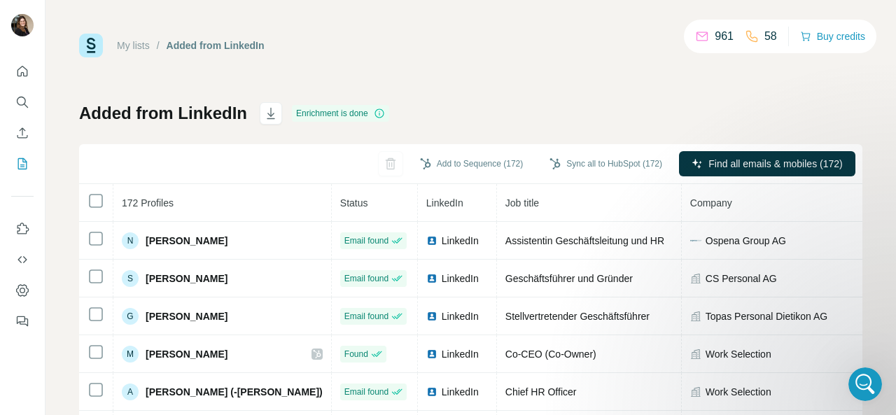
scroll to position [0, 0]
